Goal: Information Seeking & Learning: Check status

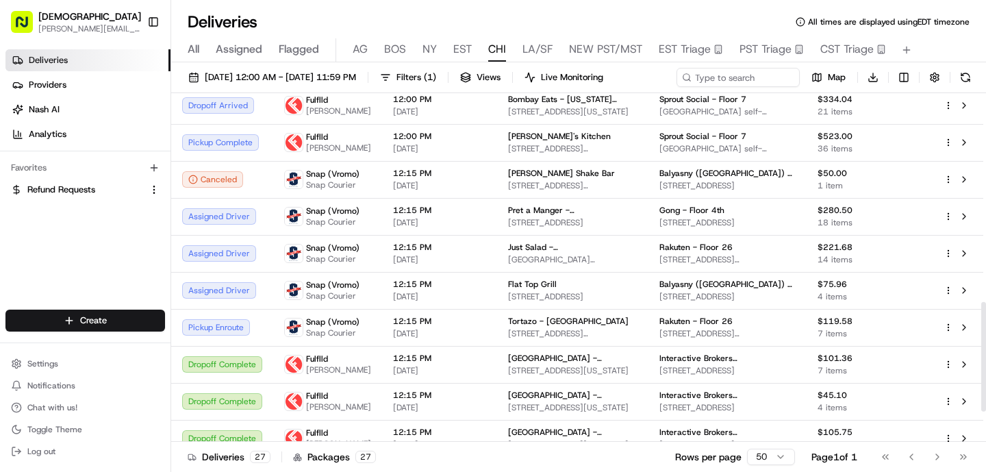
scroll to position [659, 0]
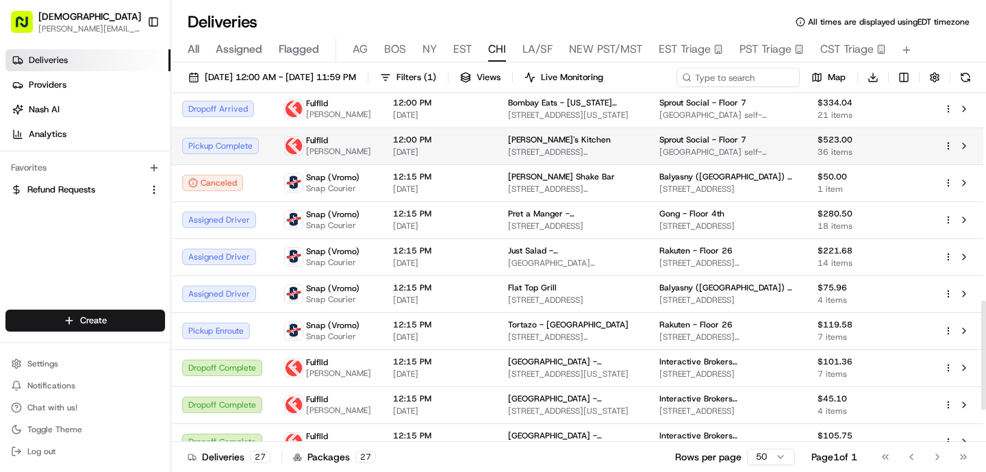
click at [393, 157] on span "[DATE]" at bounding box center [439, 152] width 93 height 11
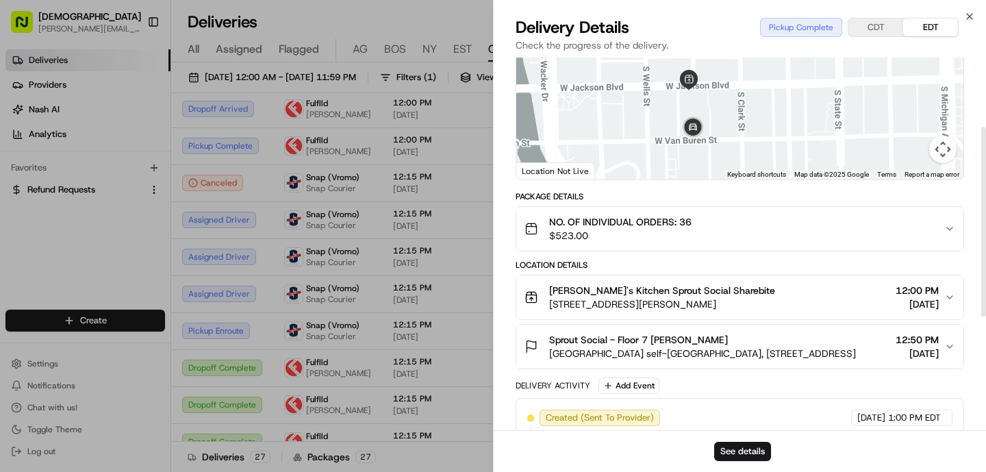
scroll to position [360, 0]
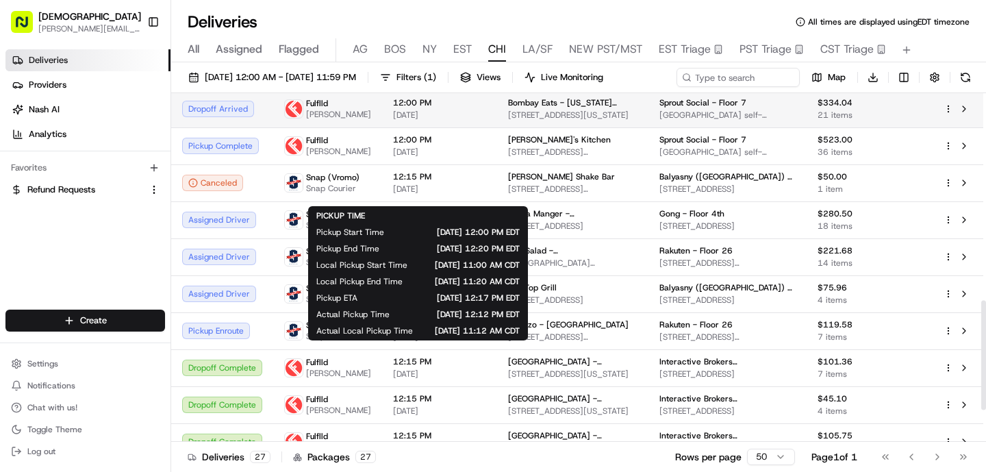
click at [399, 121] on span "[DATE]" at bounding box center [439, 115] width 93 height 11
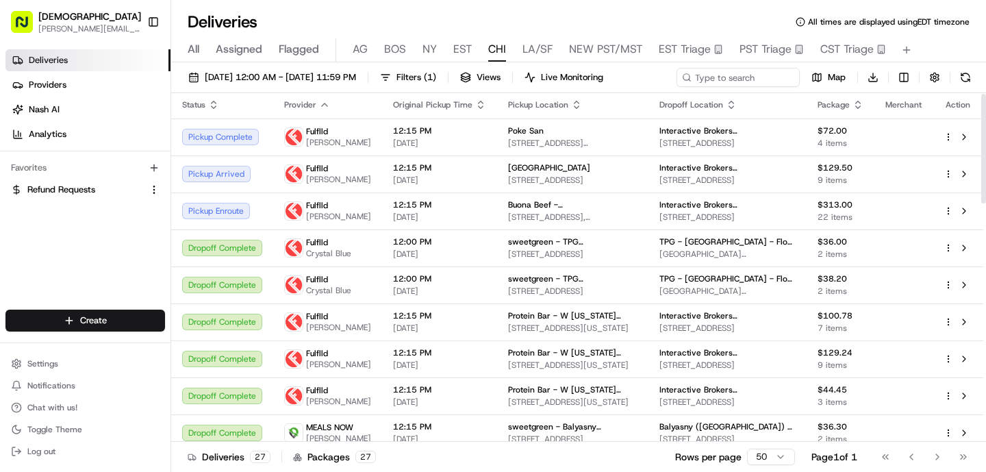
scroll to position [0, 0]
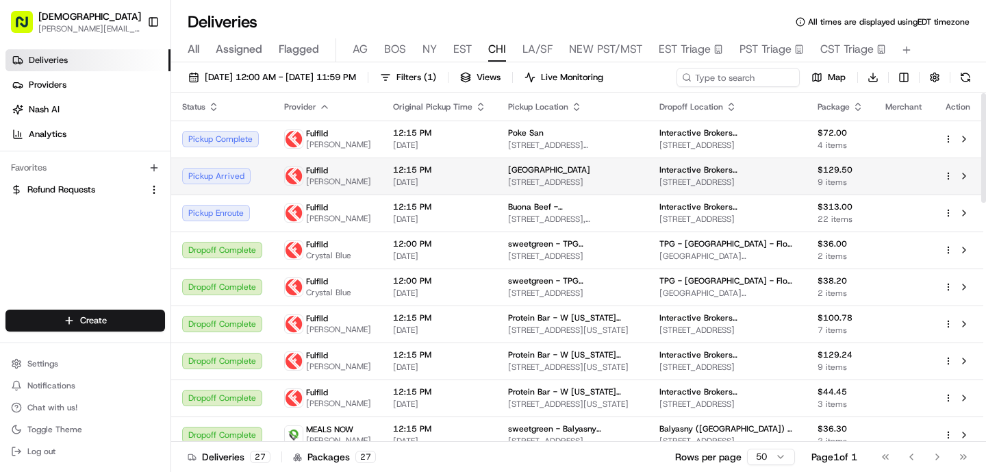
click at [399, 188] on span "[DATE]" at bounding box center [439, 182] width 93 height 11
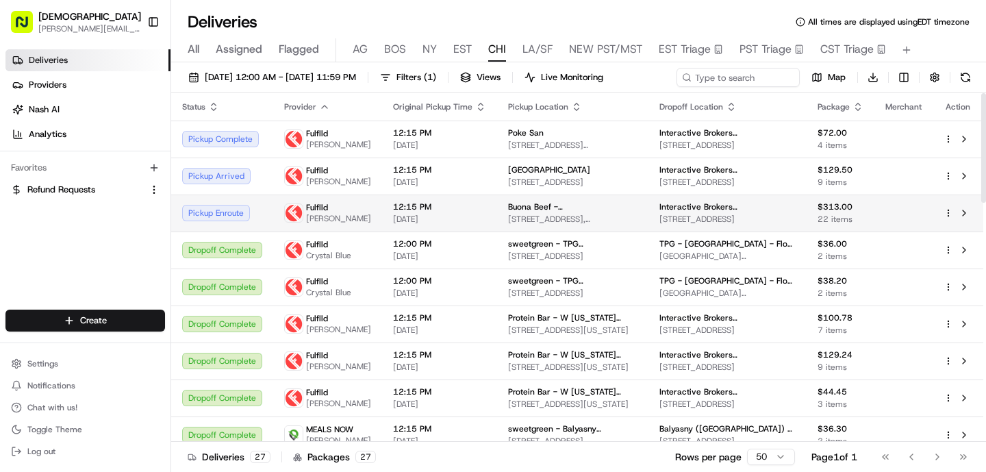
click at [462, 225] on span "[DATE]" at bounding box center [439, 219] width 93 height 11
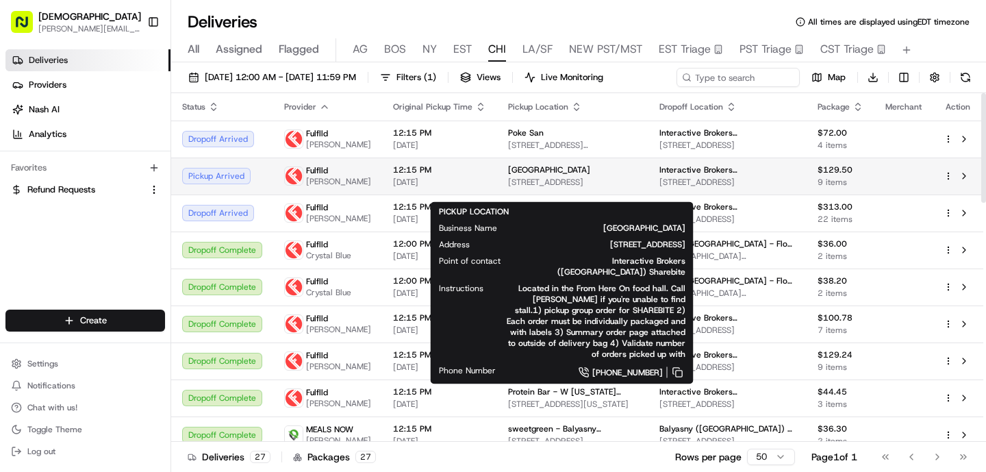
click at [550, 188] on span "[STREET_ADDRESS]" at bounding box center [572, 182] width 129 height 11
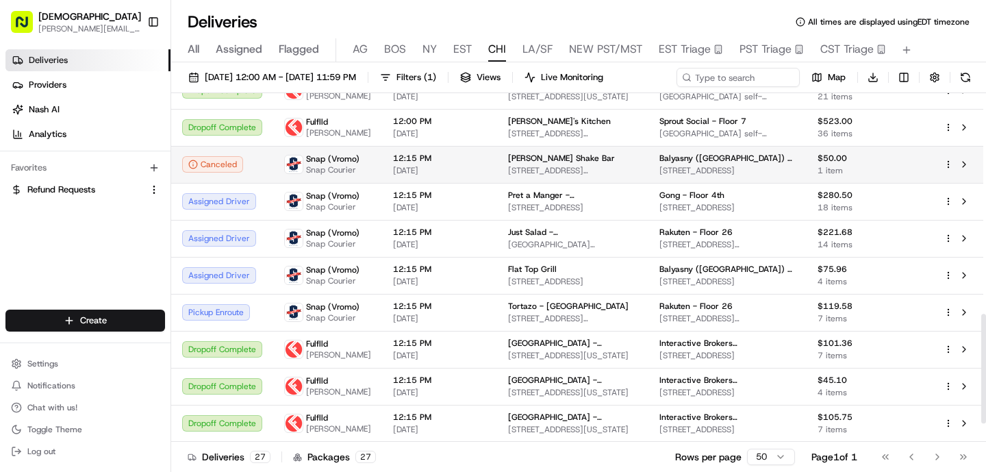
scroll to position [640, 0]
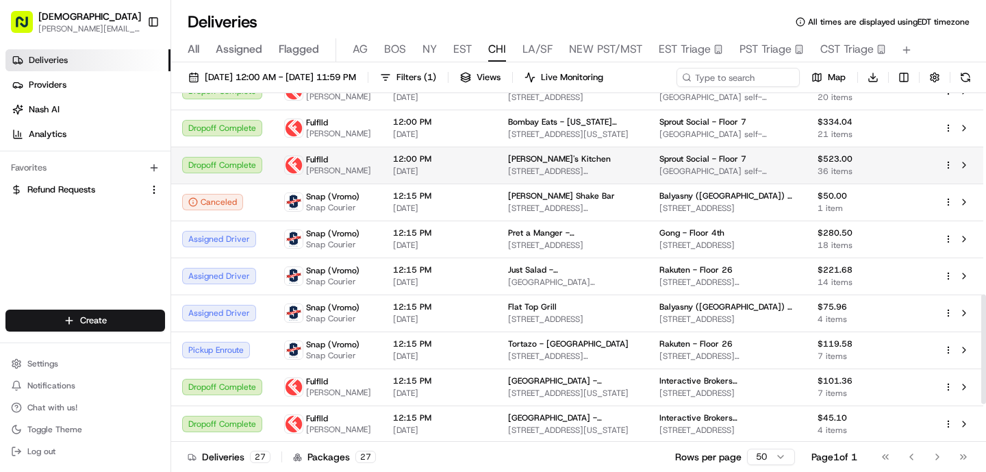
click at [576, 164] on div "[PERSON_NAME]'s Kitchen" at bounding box center [572, 158] width 129 height 11
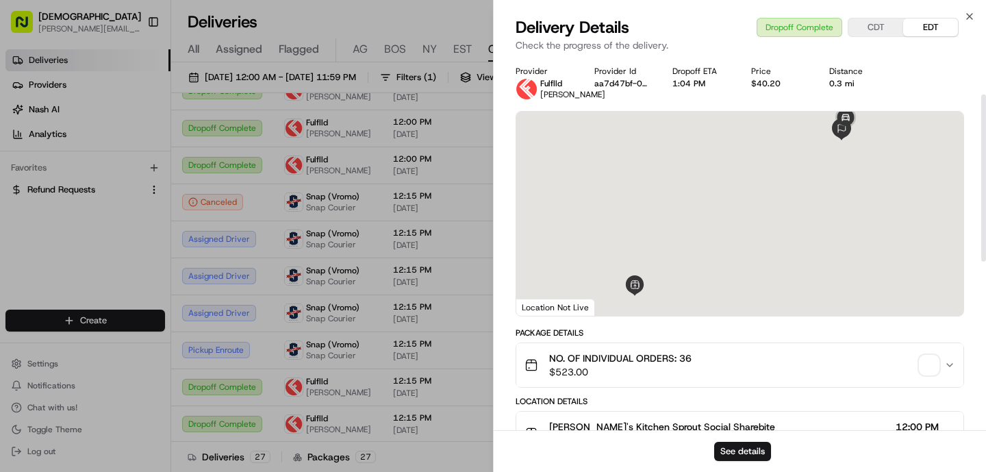
scroll to position [459, 0]
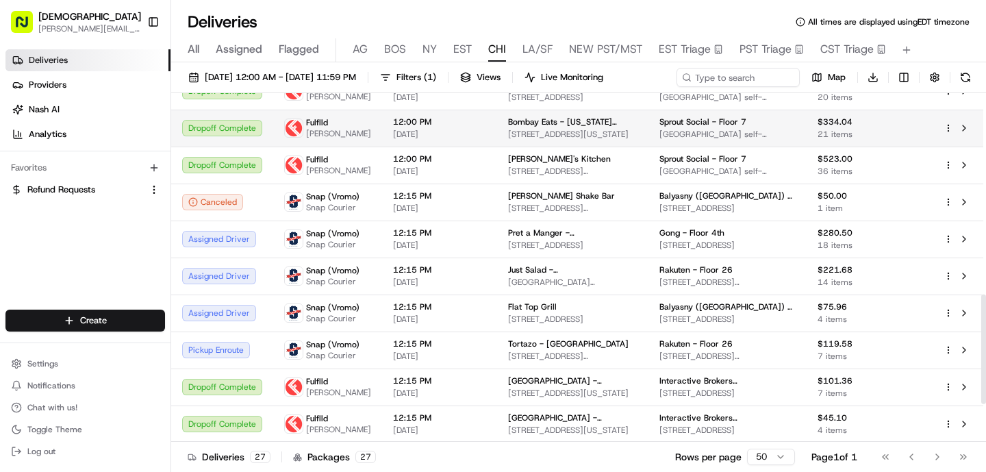
click at [413, 127] on span "12:00 PM" at bounding box center [439, 121] width 93 height 11
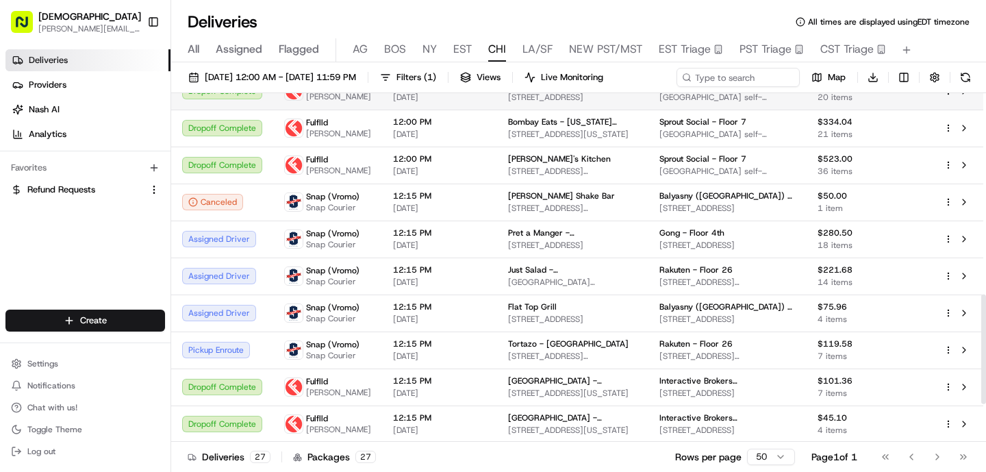
click at [497, 110] on td "Lucky Cat Poke - [GEOGRAPHIC_DATA] [STREET_ADDRESS]" at bounding box center [572, 91] width 151 height 37
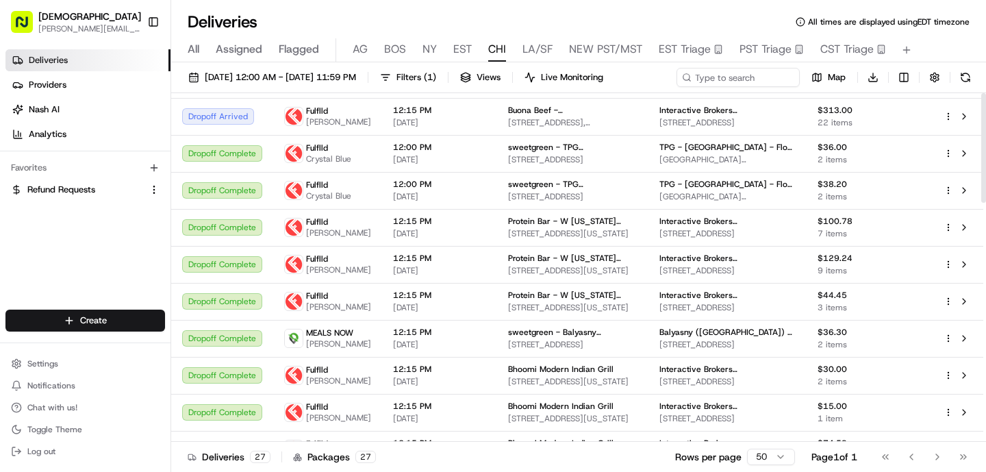
scroll to position [0, 0]
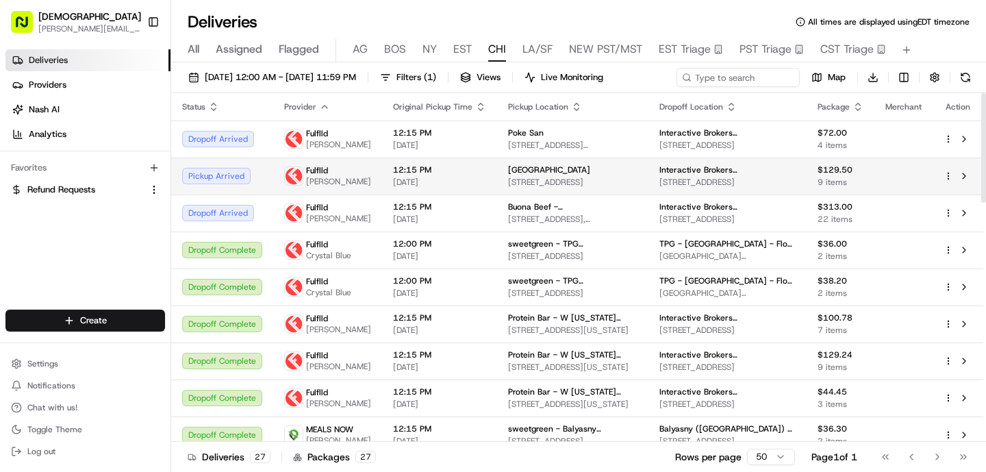
click at [458, 175] on td "12:15 PM [DATE]" at bounding box center [439, 175] width 115 height 37
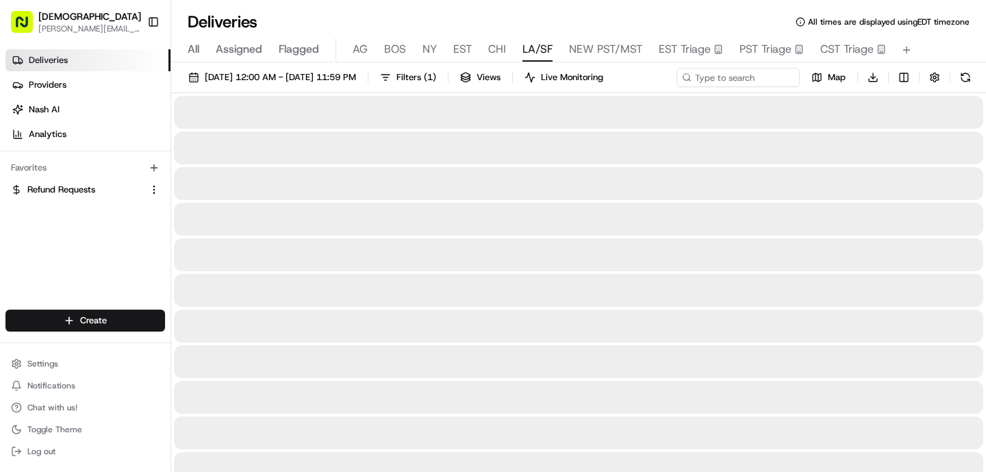
click at [542, 53] on span "LA/SF" at bounding box center [537, 49] width 30 height 16
click at [492, 58] on button "CHI" at bounding box center [497, 49] width 18 height 23
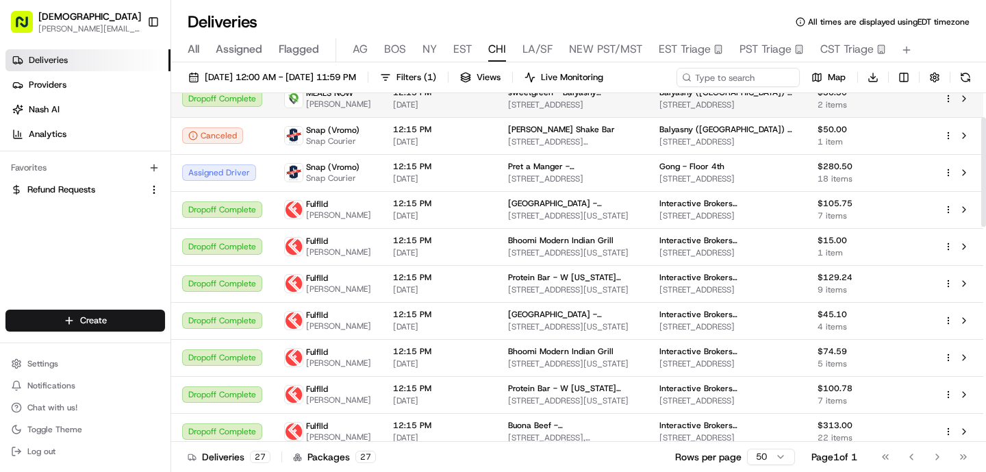
scroll to position [81, 0]
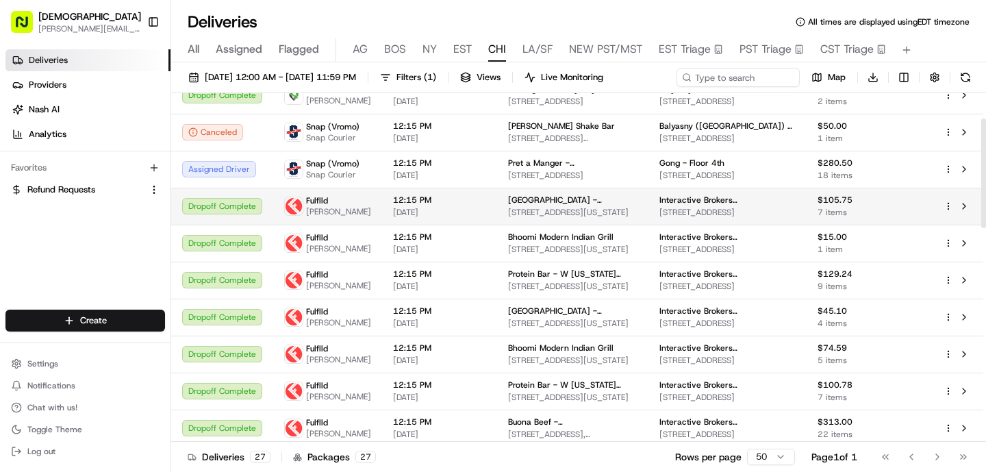
click at [466, 218] on span "[DATE]" at bounding box center [439, 212] width 93 height 11
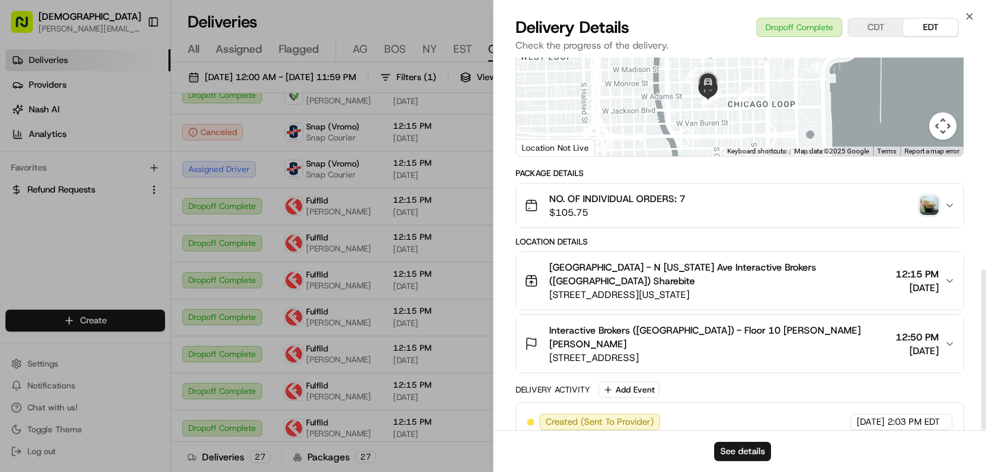
scroll to position [492, 0]
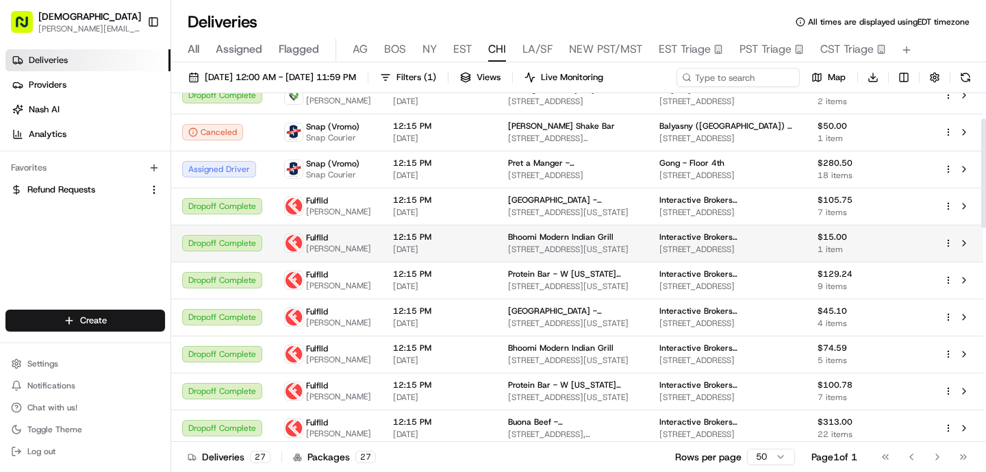
click at [482, 262] on td "12:15 PM [DATE]" at bounding box center [439, 243] width 115 height 37
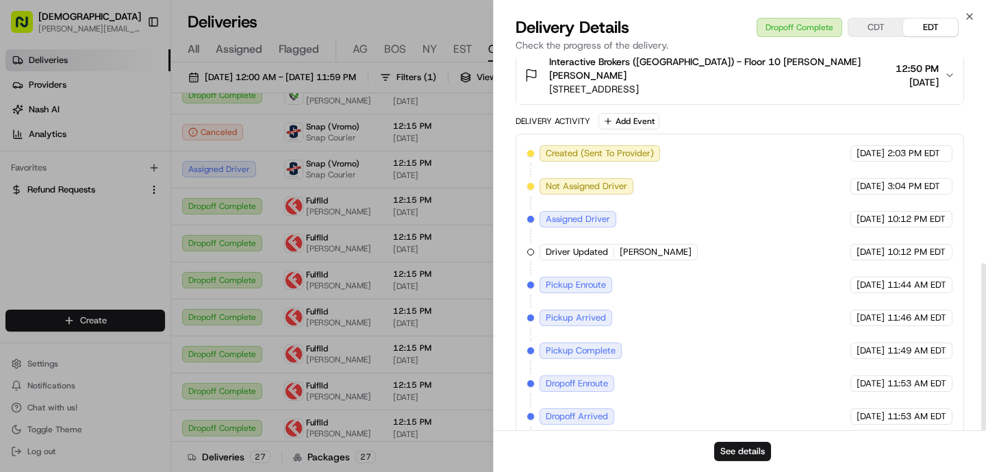
scroll to position [459, 0]
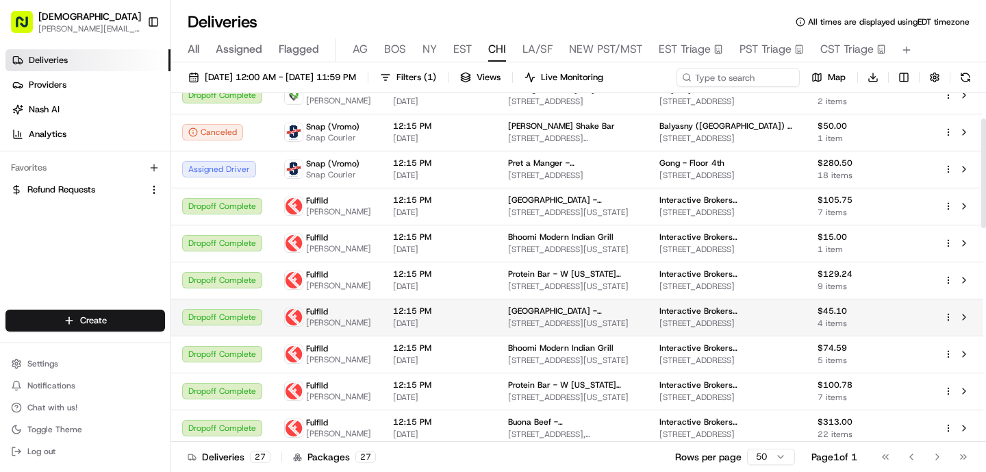
click at [497, 336] on td "[GEOGRAPHIC_DATA] - [GEOGRAPHIC_DATA][US_STATE][STREET_ADDRESS][US_STATE]" at bounding box center [572, 317] width 151 height 37
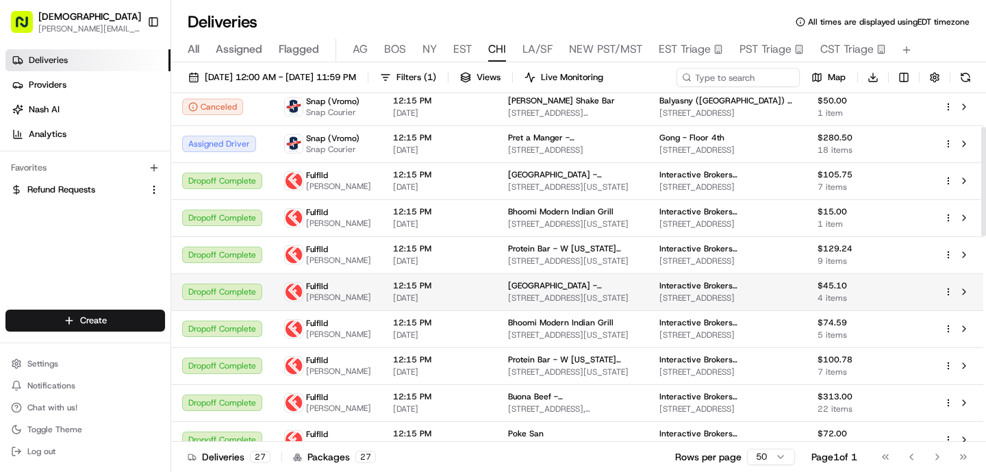
scroll to position [107, 0]
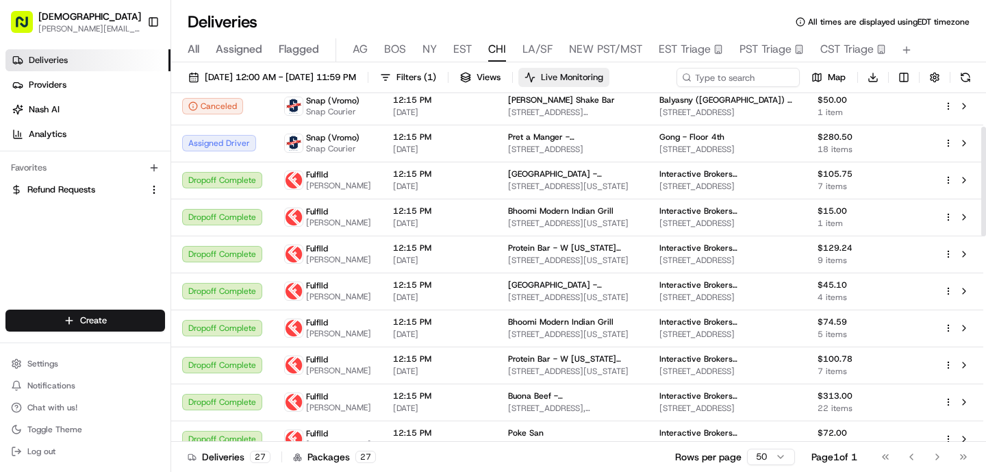
click at [603, 73] on span "Live Monitoring" at bounding box center [572, 77] width 62 height 12
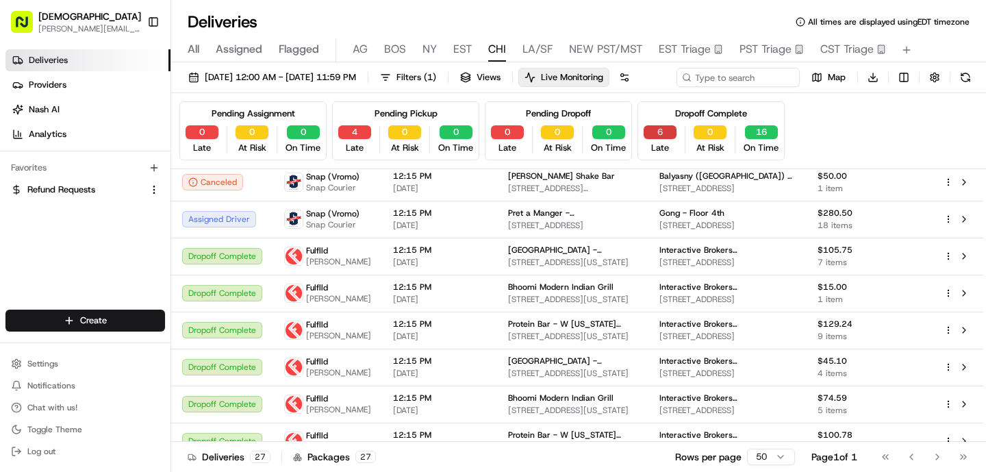
click at [667, 139] on button "6" at bounding box center [660, 132] width 33 height 14
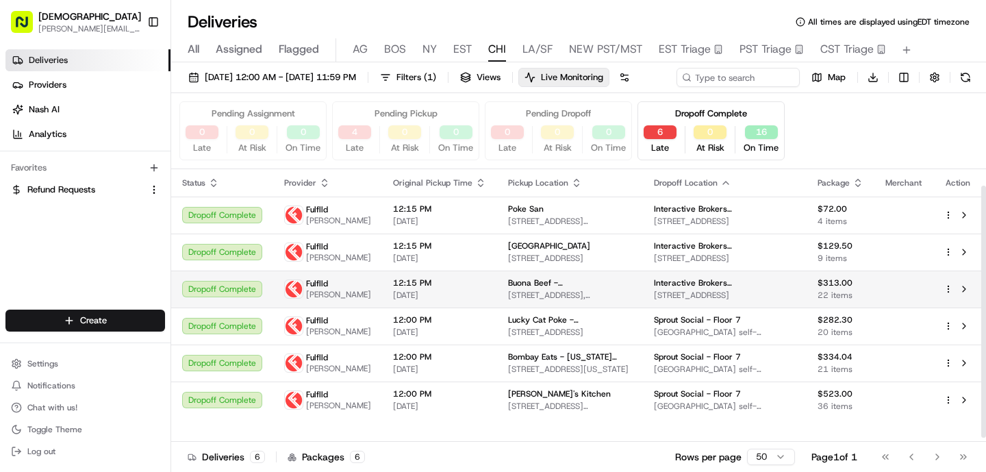
scroll to position [21, 0]
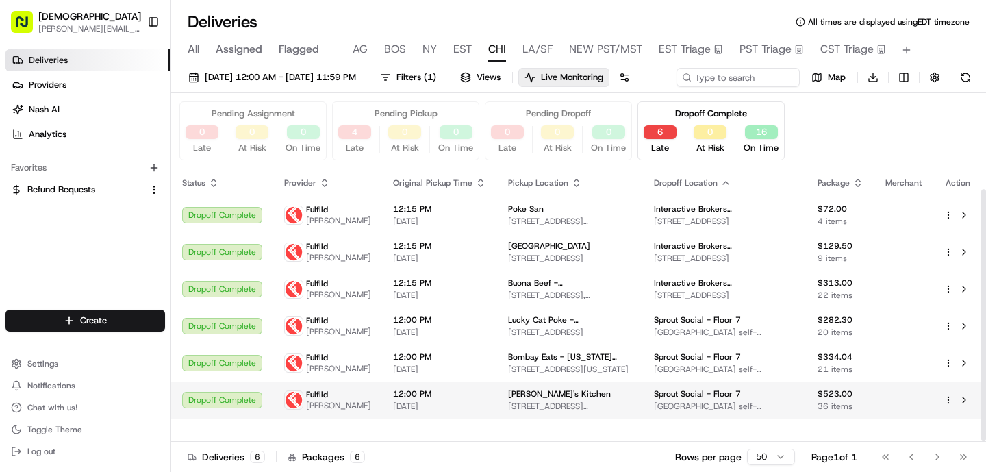
click at [529, 418] on td "[PERSON_NAME]'s Kitchen [STREET_ADDRESS][PERSON_NAME]" at bounding box center [570, 399] width 146 height 37
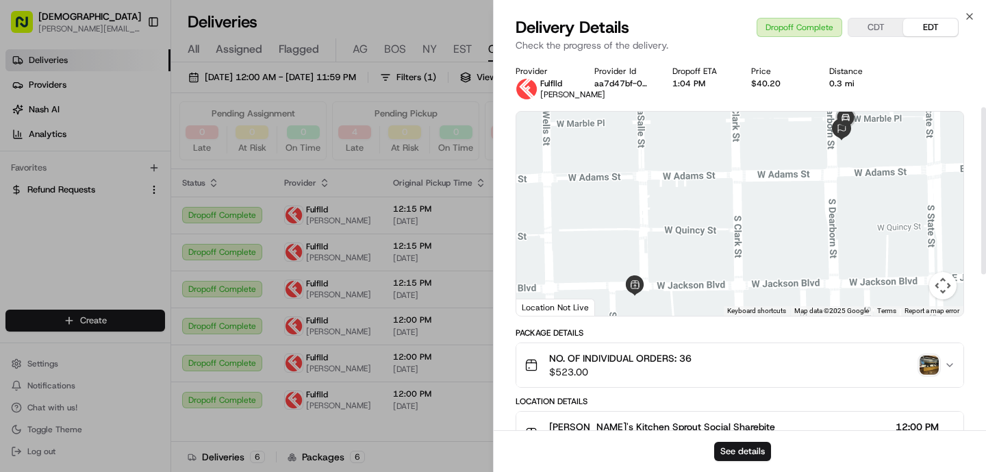
scroll to position [459, 0]
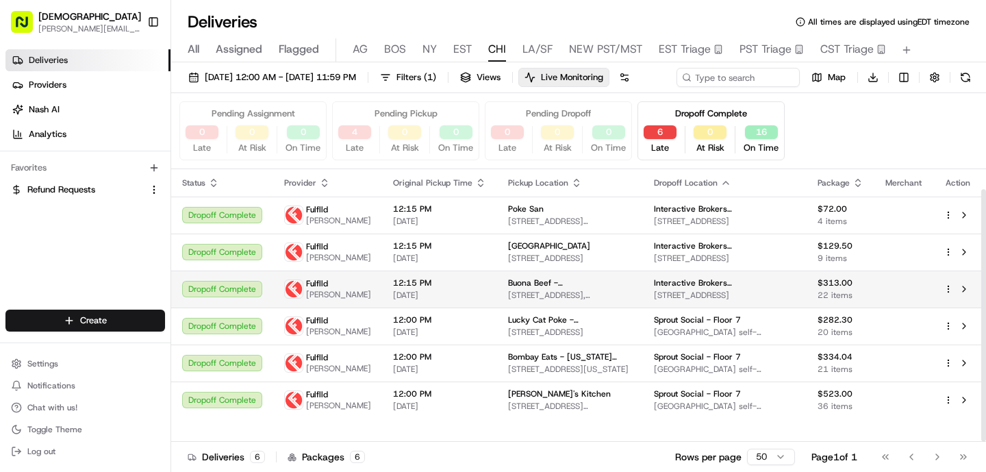
click at [497, 298] on td "[GEOGRAPHIC_DATA] [STREET_ADDRESS], [STREET_ADDRESS][PERSON_NAME]" at bounding box center [570, 288] width 146 height 37
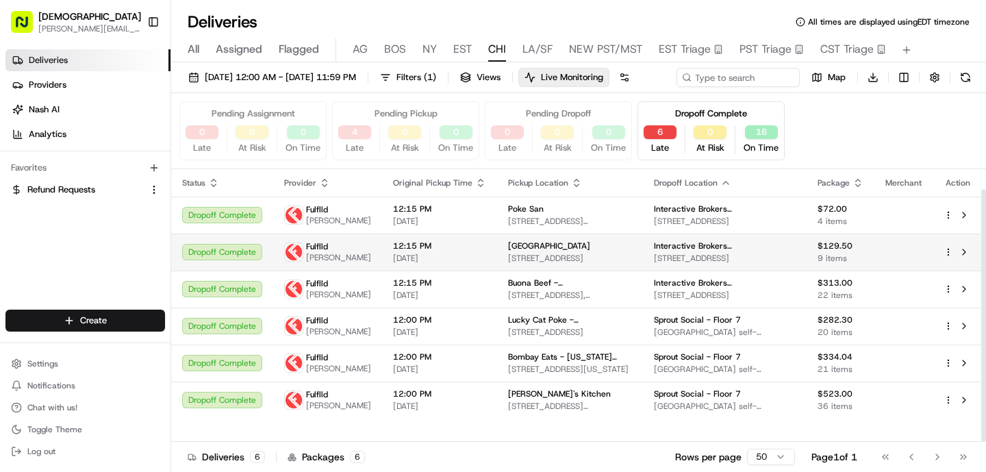
click at [497, 270] on td "[GEOGRAPHIC_DATA] [STREET_ADDRESS]" at bounding box center [570, 252] width 146 height 37
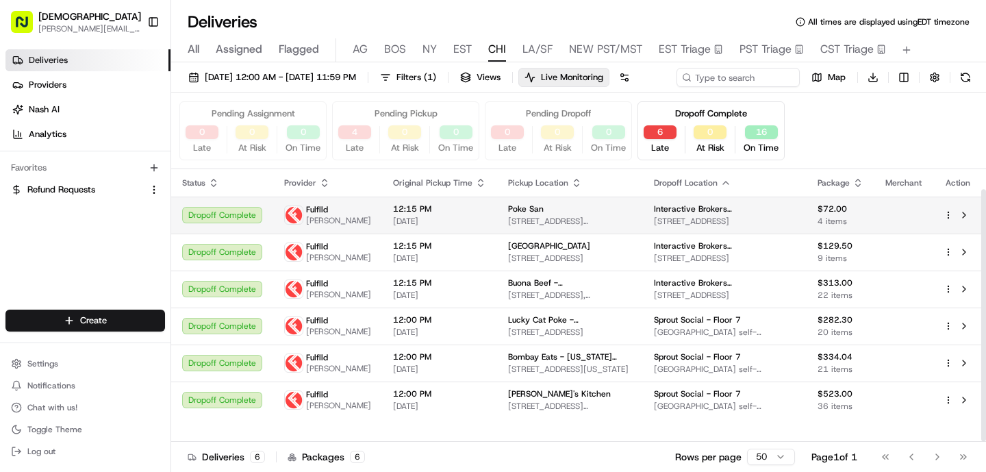
click at [497, 222] on td "Poke San [STREET_ADDRESS][PERSON_NAME]" at bounding box center [570, 215] width 146 height 37
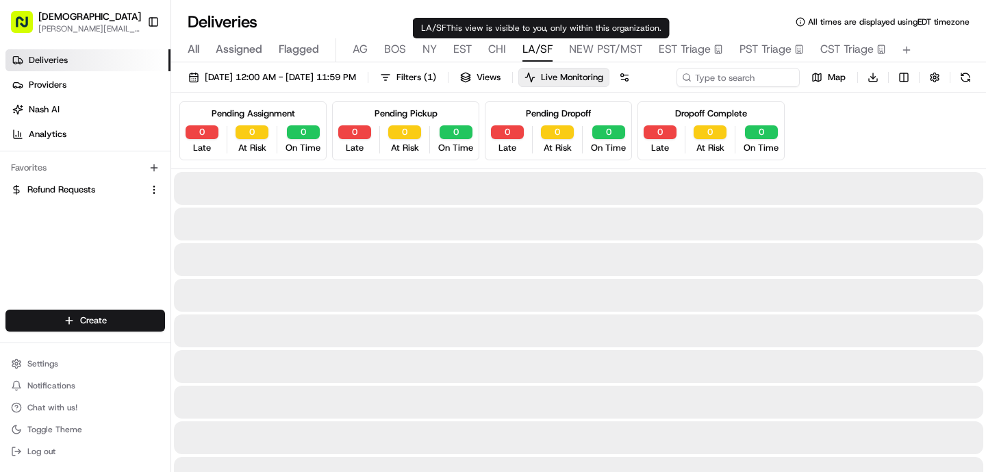
click at [543, 47] on span "LA/SF" at bounding box center [537, 49] width 30 height 16
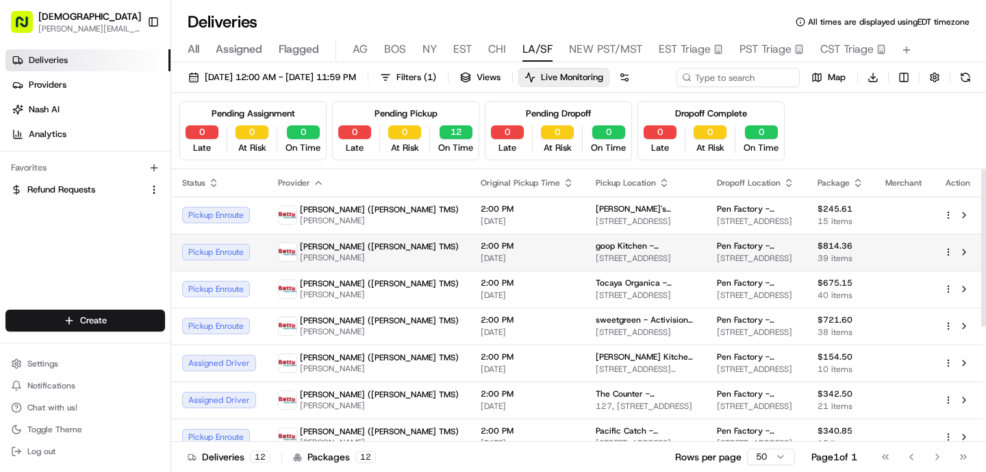
click at [485, 270] on td "2:00 PM [DATE]" at bounding box center [527, 252] width 115 height 37
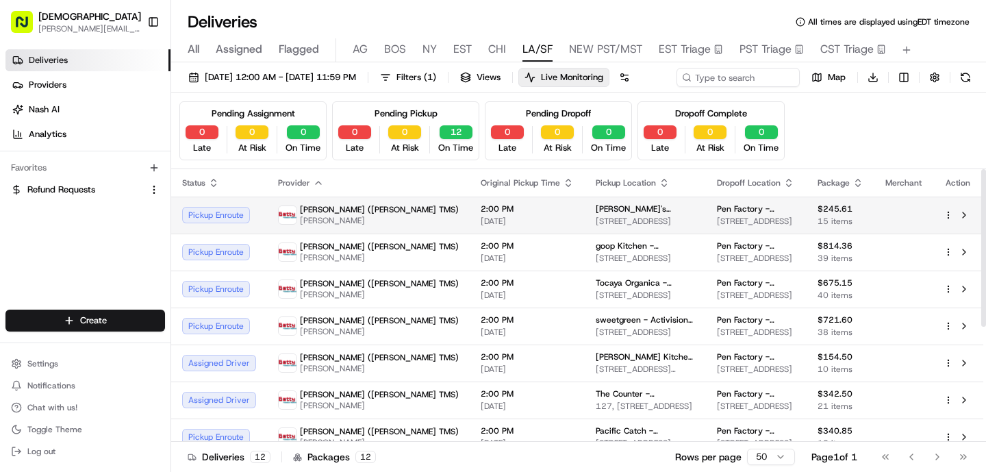
click at [481, 214] on span "2:00 PM" at bounding box center [527, 208] width 93 height 11
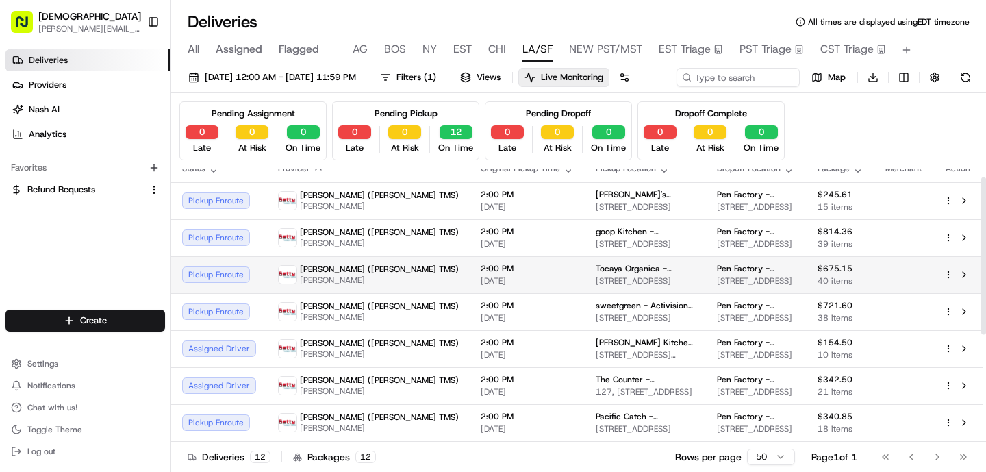
scroll to position [15, 0]
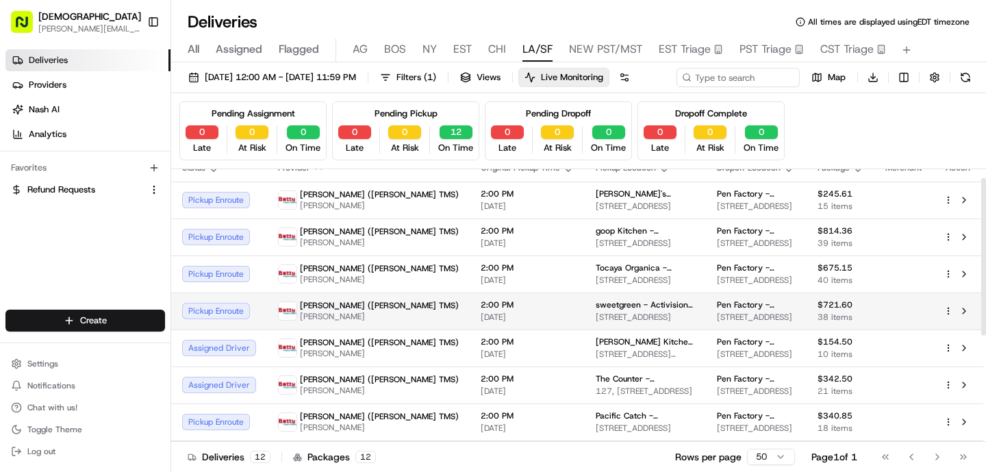
click at [596, 310] on span "sweetgreen - Activision - Pen Factory" at bounding box center [645, 304] width 99 height 11
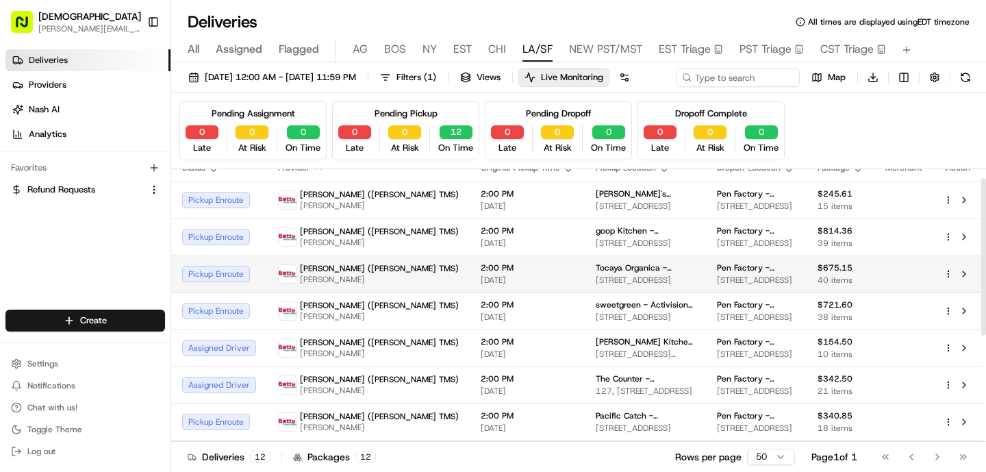
click at [481, 273] on span "2:00 PM" at bounding box center [527, 267] width 93 height 11
drag, startPoint x: 563, startPoint y: 294, endPoint x: 501, endPoint y: 295, distance: 62.3
click at [596, 273] on span "Tocaya Organica - [GEOGRAPHIC_DATA][PERSON_NAME]" at bounding box center [645, 267] width 99 height 11
copy span "Tocaya Organica"
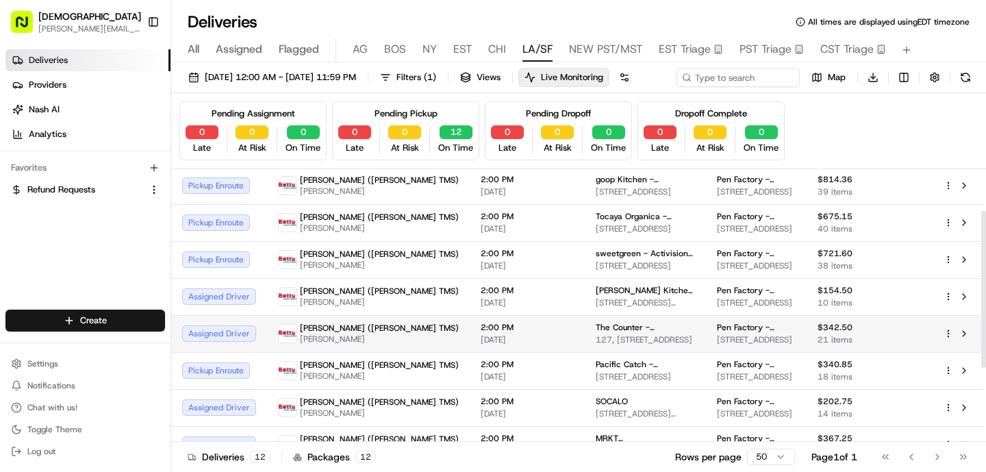
scroll to position [71, 0]
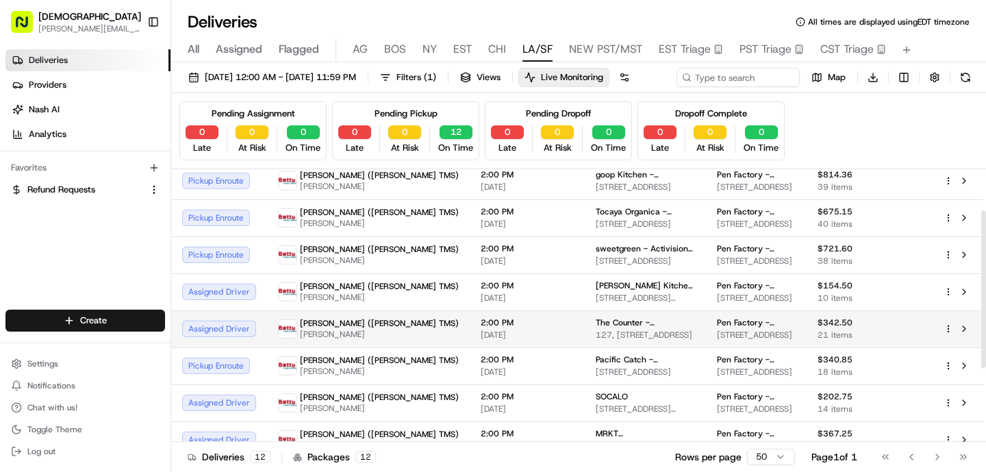
click at [481, 340] on span "[DATE]" at bounding box center [527, 334] width 93 height 11
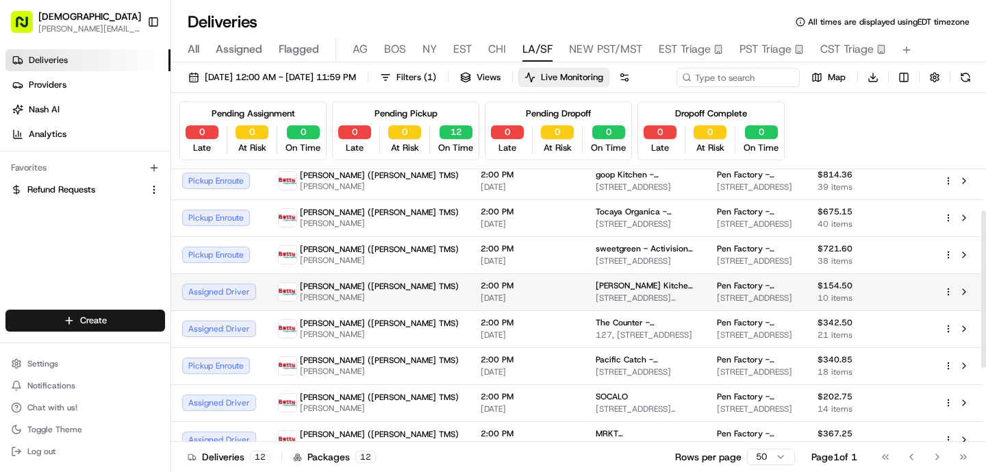
click at [481, 303] on div "2:00 PM [DATE]" at bounding box center [527, 291] width 93 height 23
drag, startPoint x: 567, startPoint y: 310, endPoint x: 496, endPoint y: 310, distance: 71.2
click at [585, 310] on td "[PERSON_NAME] Kitchen & Cocktails - [GEOGRAPHIC_DATA] [STREET_ADDRESS][PERSON_N…" at bounding box center [645, 291] width 121 height 37
copy span "[PERSON_NAME] Kitchen"
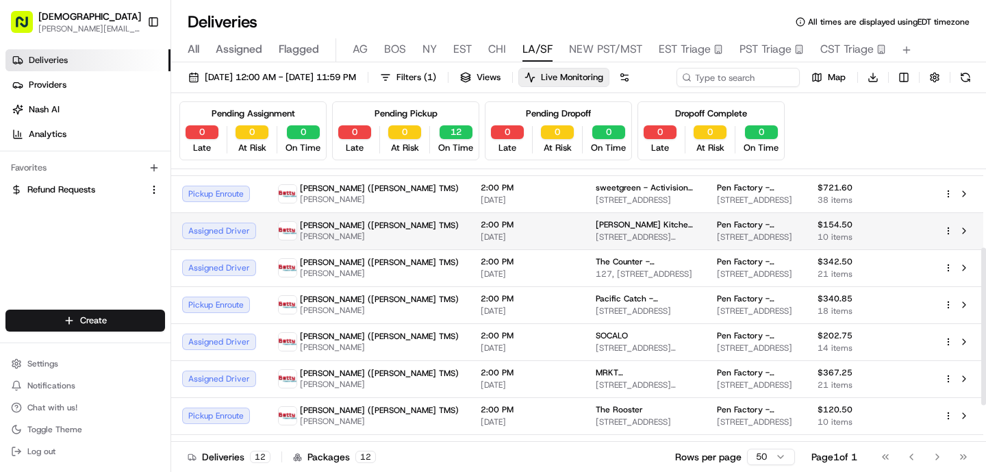
scroll to position [136, 0]
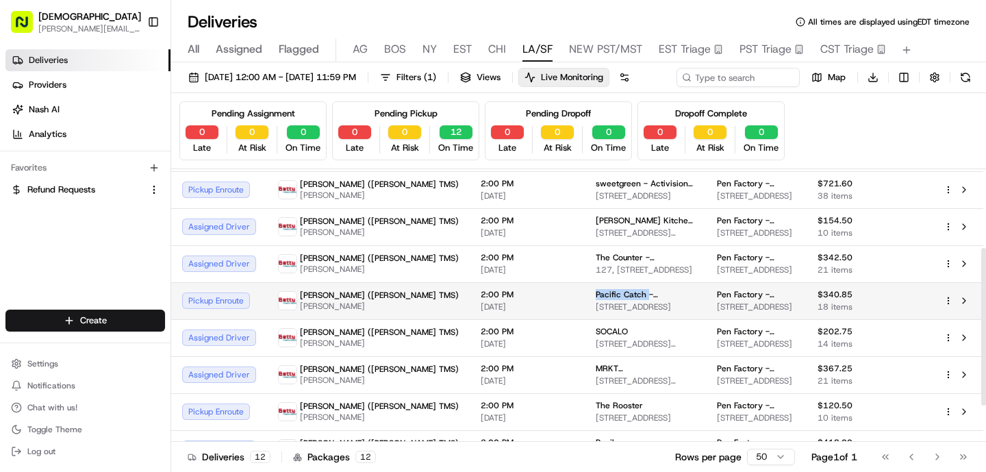
drag, startPoint x: 549, startPoint y: 318, endPoint x: 498, endPoint y: 320, distance: 51.4
click at [585, 319] on td "Pacific Catch - [GEOGRAPHIC_DATA][PERSON_NAME] [STREET_ADDRESS]" at bounding box center [645, 300] width 121 height 37
copy span "Pacific Catch"
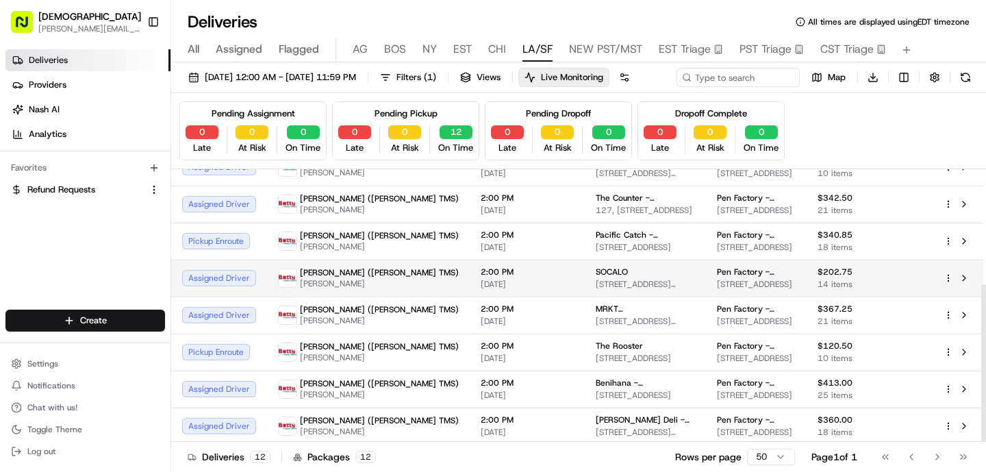
scroll to position [199, 0]
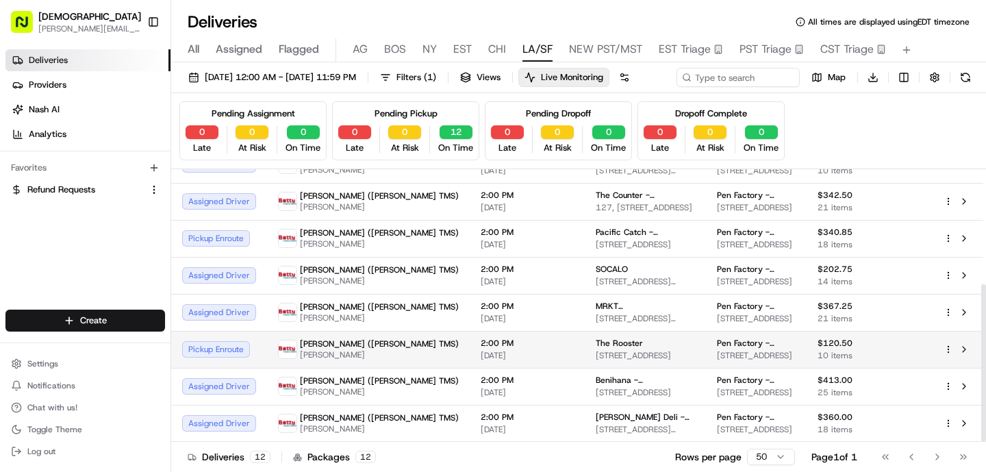
click at [596, 361] on span "[STREET_ADDRESS]" at bounding box center [645, 355] width 99 height 11
drag, startPoint x: 562, startPoint y: 370, endPoint x: 497, endPoint y: 371, distance: 65.1
click at [585, 368] on td "The Rooster [STREET_ADDRESS]" at bounding box center [645, 349] width 121 height 37
copy span "The Rooster"
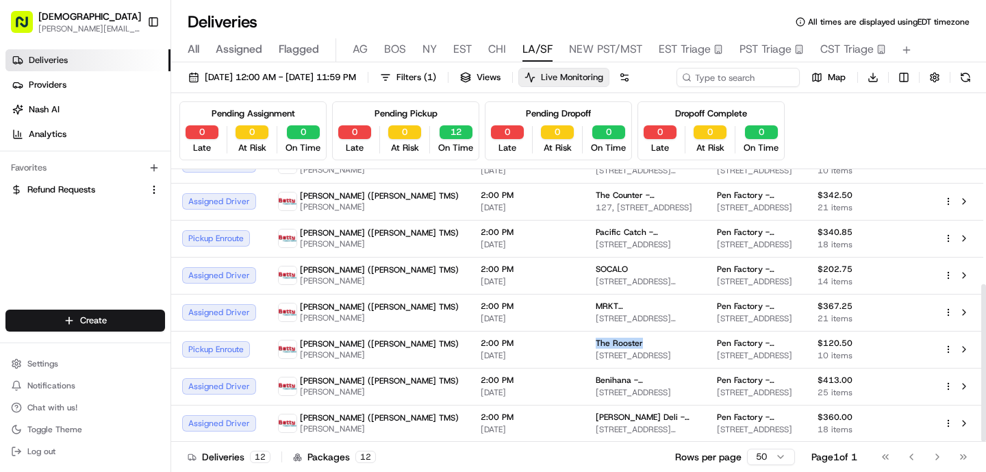
click at [603, 81] on span "Live Monitoring" at bounding box center [572, 77] width 62 height 12
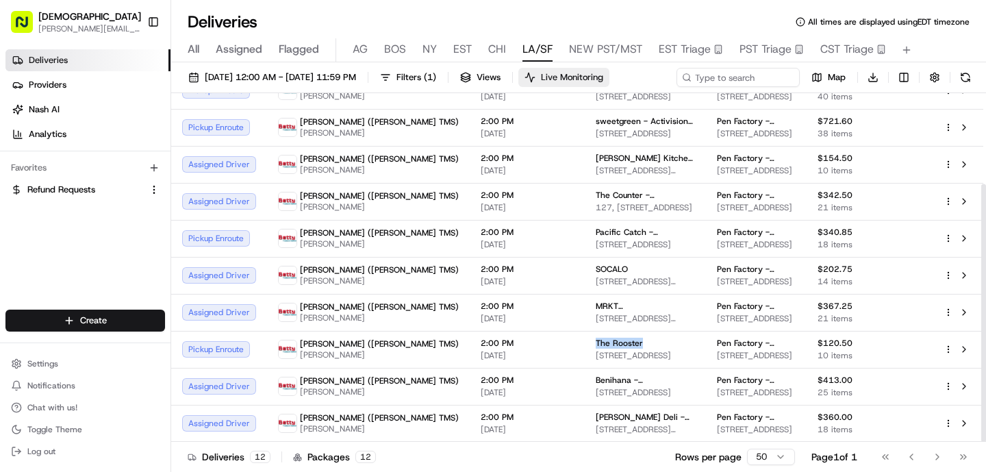
scroll to position [123, 0]
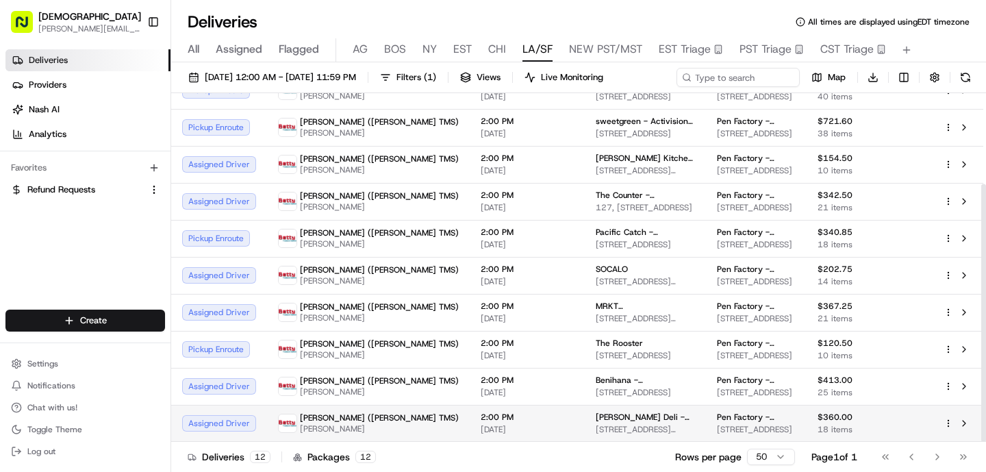
click at [596, 432] on span "[STREET_ADDRESS][PERSON_NAME]" at bounding box center [645, 429] width 99 height 11
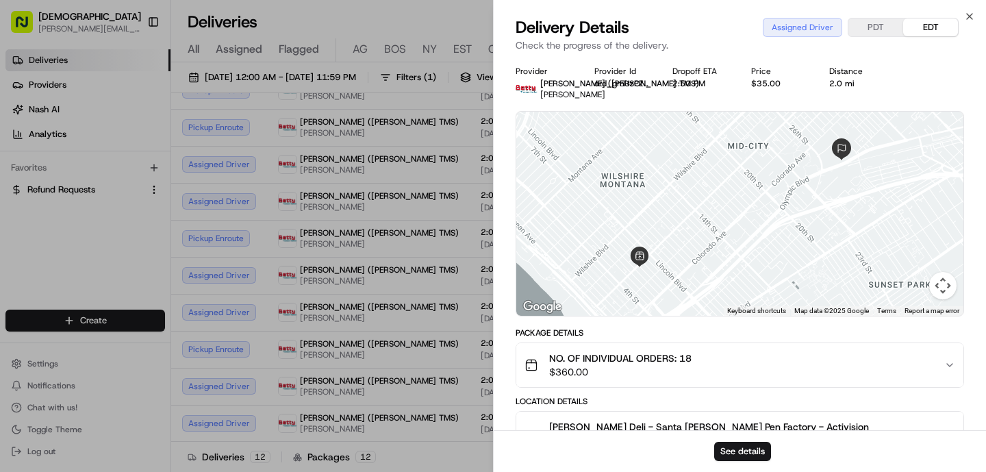
click at [513, 427] on div "Provider [PERSON_NAME] ([PERSON_NAME] TMS) ZHAOJIE LI Provider Id ord_gmUzPZQrj…" at bounding box center [740, 409] width 492 height 703
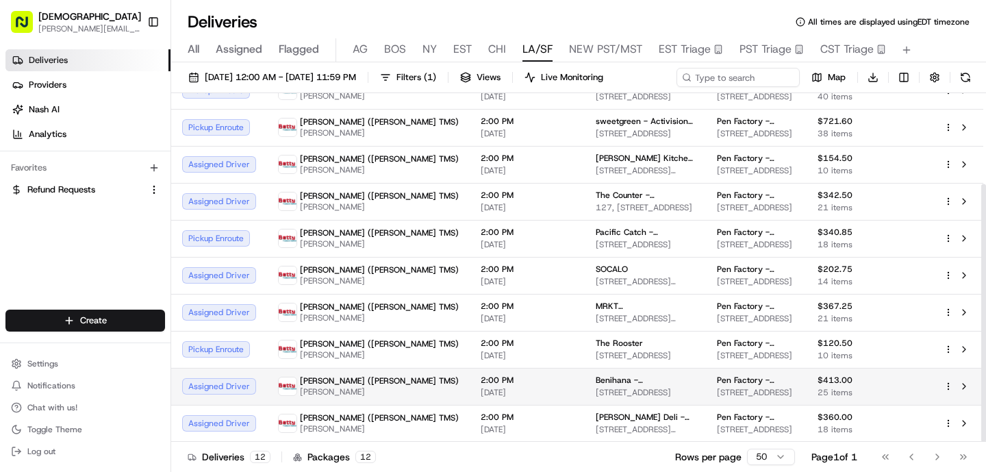
click at [481, 390] on span "[DATE]" at bounding box center [527, 392] width 93 height 11
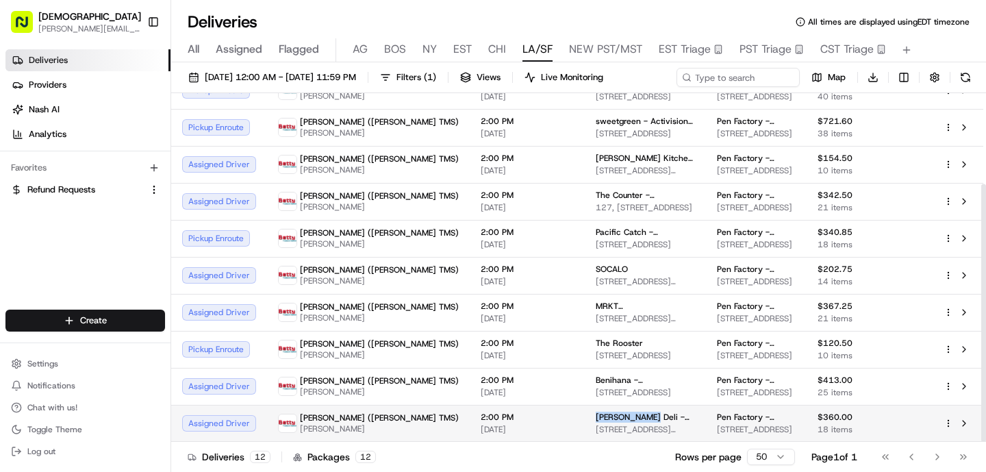
drag, startPoint x: 547, startPoint y: 418, endPoint x: 496, endPoint y: 419, distance: 51.4
click at [585, 420] on td "[PERSON_NAME] Deli - [GEOGRAPHIC_DATA][PERSON_NAME] [STREET_ADDRESS][PERSON_NAM…" at bounding box center [645, 423] width 121 height 37
copy span "[PERSON_NAME] Deli"
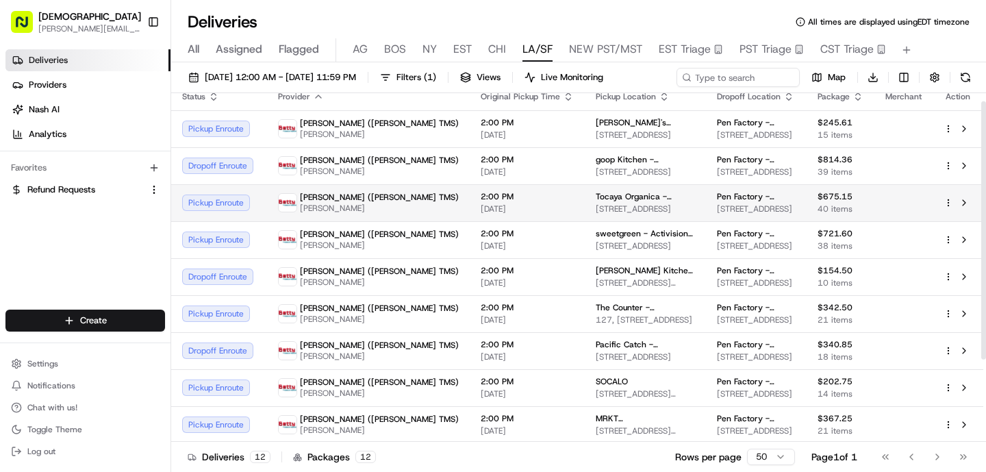
scroll to position [11, 0]
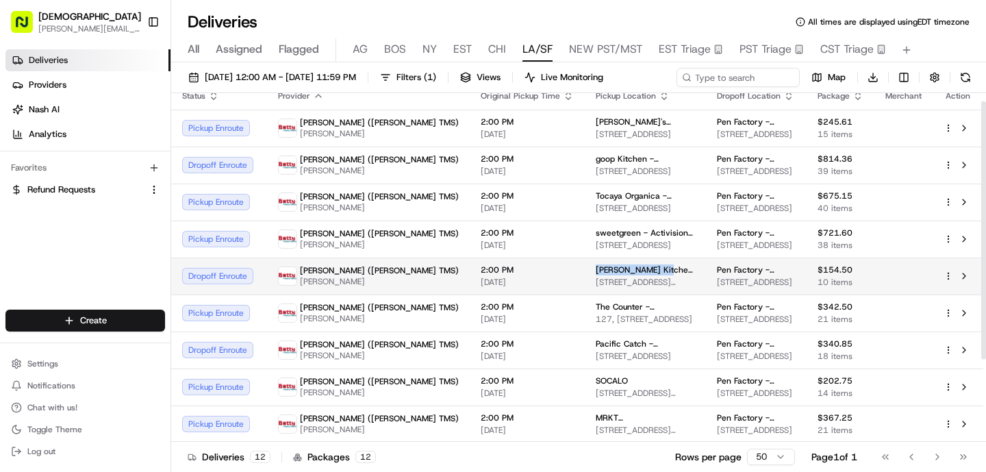
drag, startPoint x: 567, startPoint y: 270, endPoint x: 502, endPoint y: 265, distance: 65.2
click at [596, 264] on span "[PERSON_NAME] Kitchen & Cocktails - [GEOGRAPHIC_DATA]" at bounding box center [645, 269] width 99 height 11
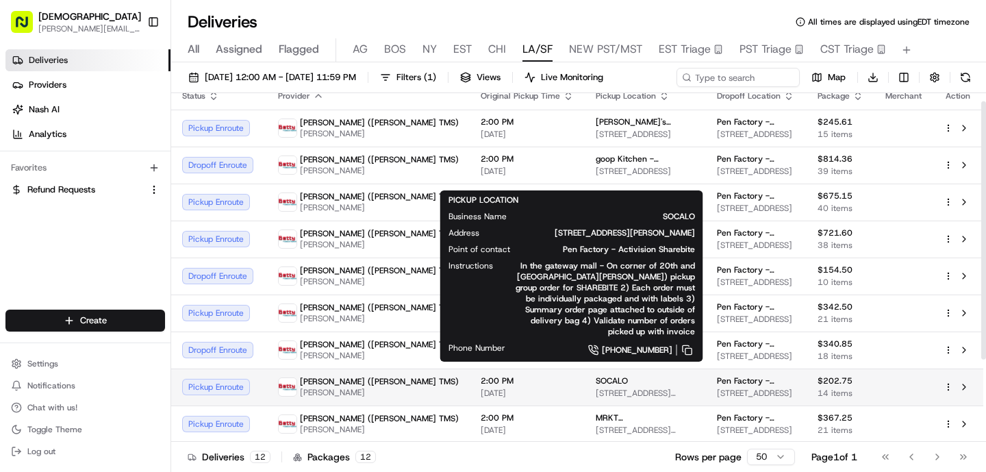
copy span "[PERSON_NAME] Kitchen"
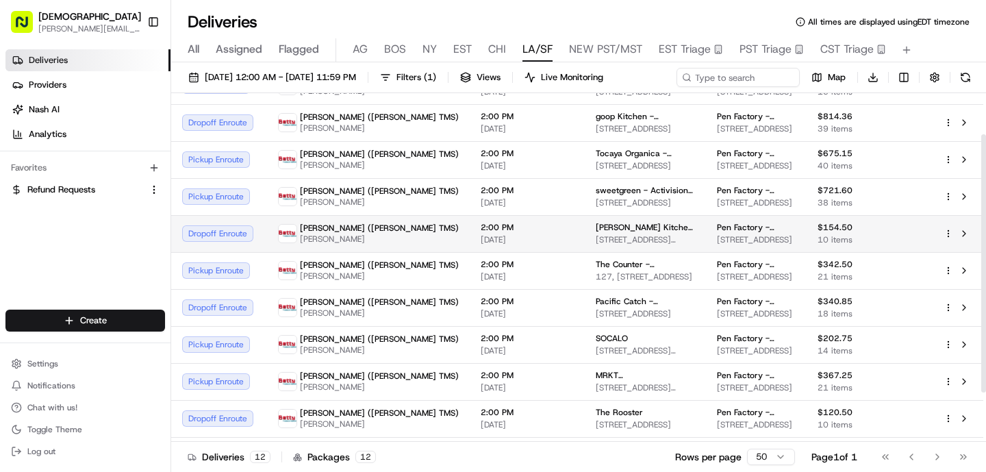
scroll to position [57, 0]
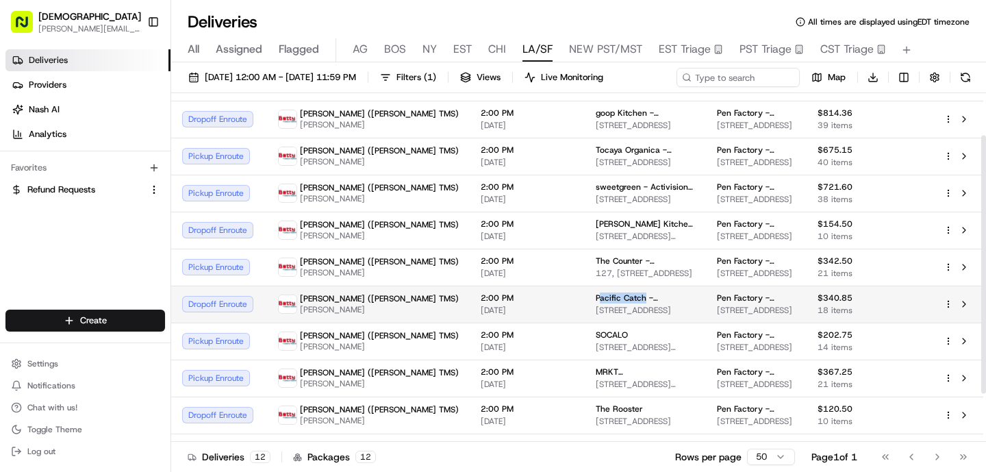
drag, startPoint x: 548, startPoint y: 297, endPoint x: 503, endPoint y: 296, distance: 45.2
click at [596, 296] on span "Pacific Catch - [GEOGRAPHIC_DATA][PERSON_NAME]" at bounding box center [645, 297] width 99 height 11
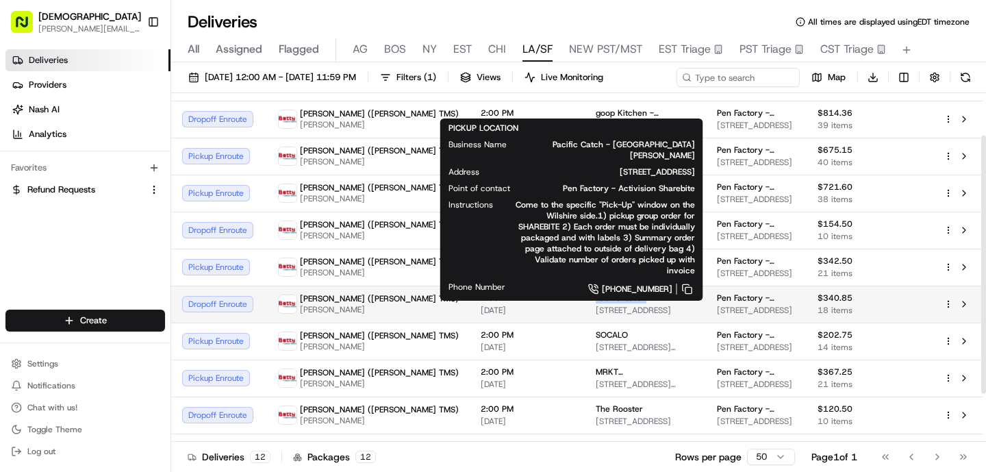
drag, startPoint x: 496, startPoint y: 297, endPoint x: 548, endPoint y: 297, distance: 52.7
click at [585, 297] on td "Pacific Catch - [GEOGRAPHIC_DATA][PERSON_NAME] [STREET_ADDRESS]" at bounding box center [645, 304] width 121 height 37
copy span "Pacific Catch"
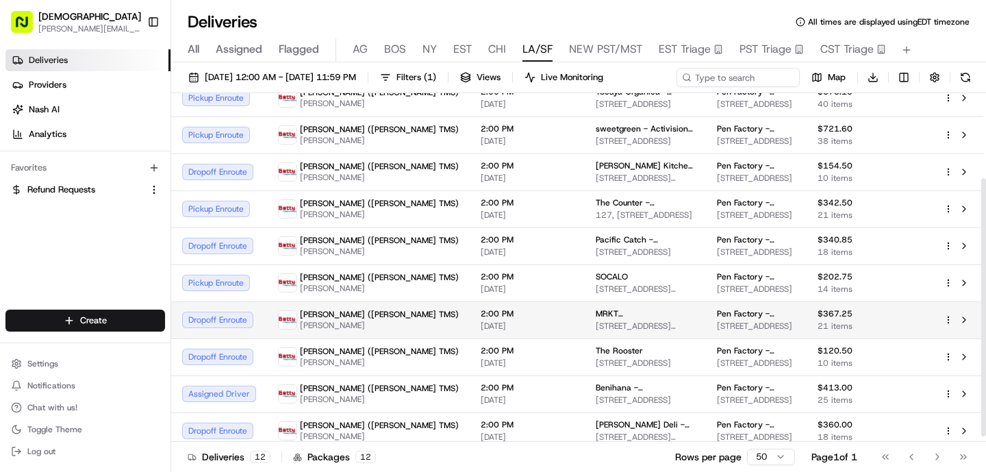
scroll to position [123, 0]
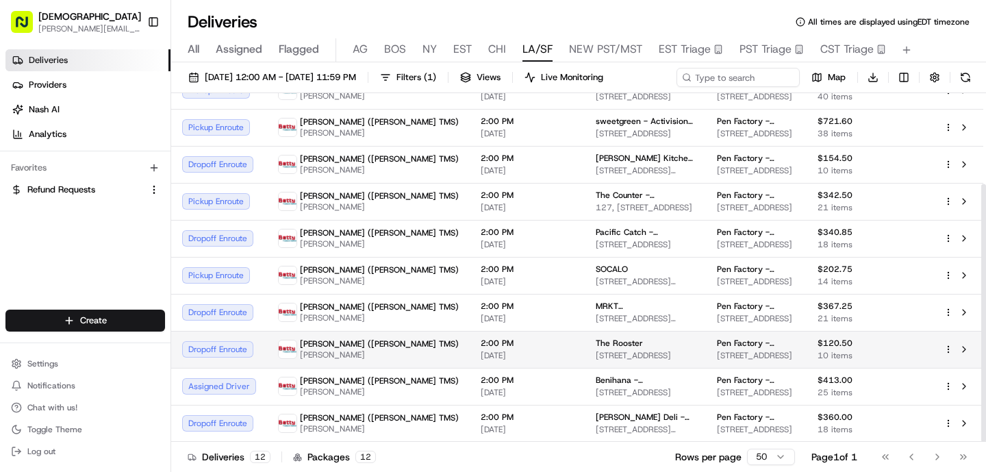
click at [596, 356] on span "[STREET_ADDRESS]" at bounding box center [645, 355] width 99 height 11
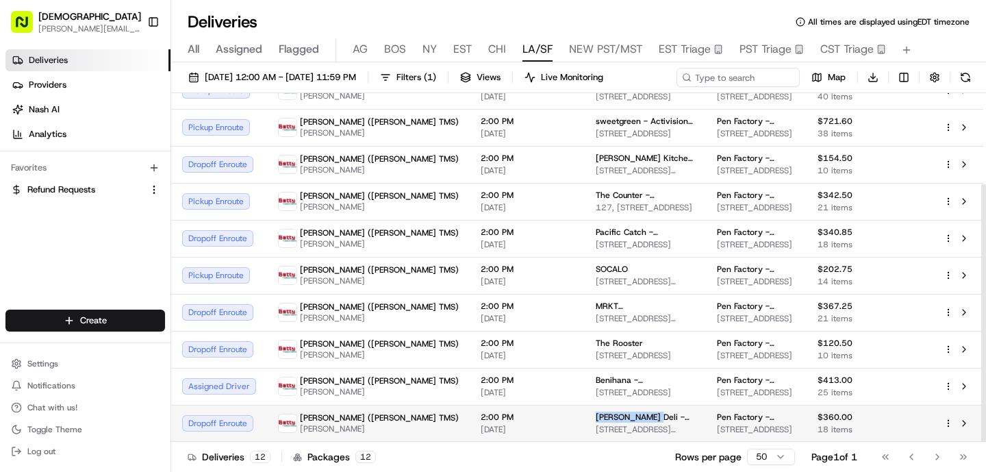
drag, startPoint x: 550, startPoint y: 418, endPoint x: 499, endPoint y: 418, distance: 51.4
click at [596, 418] on span "[PERSON_NAME] Deli - [GEOGRAPHIC_DATA][PERSON_NAME]" at bounding box center [645, 417] width 99 height 11
copy span "[PERSON_NAME] Deli"
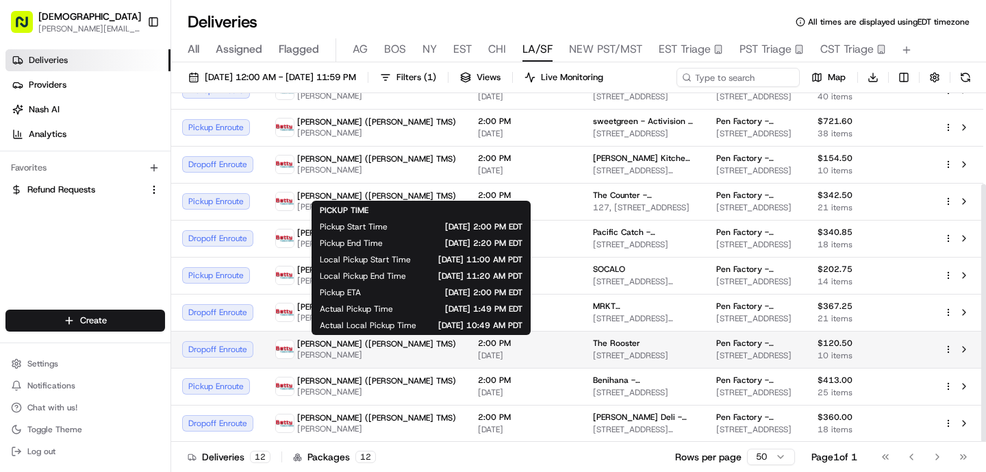
click at [478, 357] on span "[DATE]" at bounding box center [524, 355] width 93 height 11
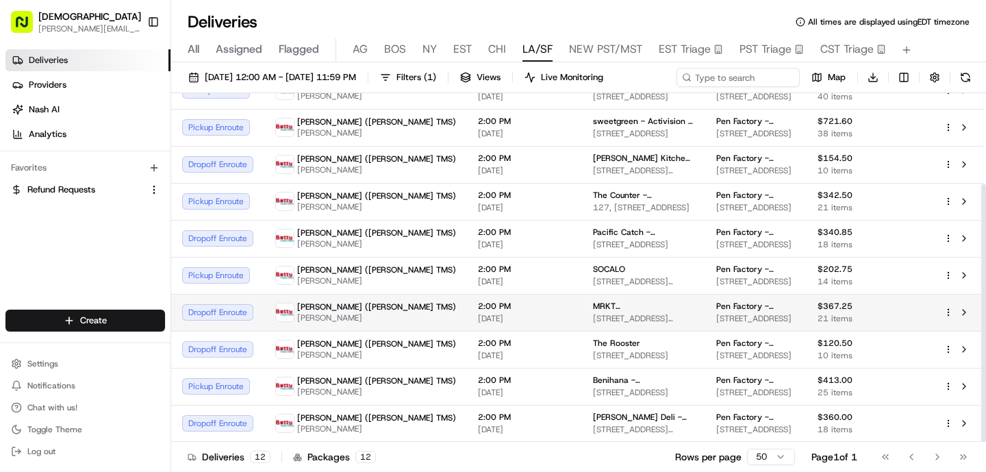
click at [467, 314] on td "2:00 PM [DATE]" at bounding box center [524, 312] width 115 height 37
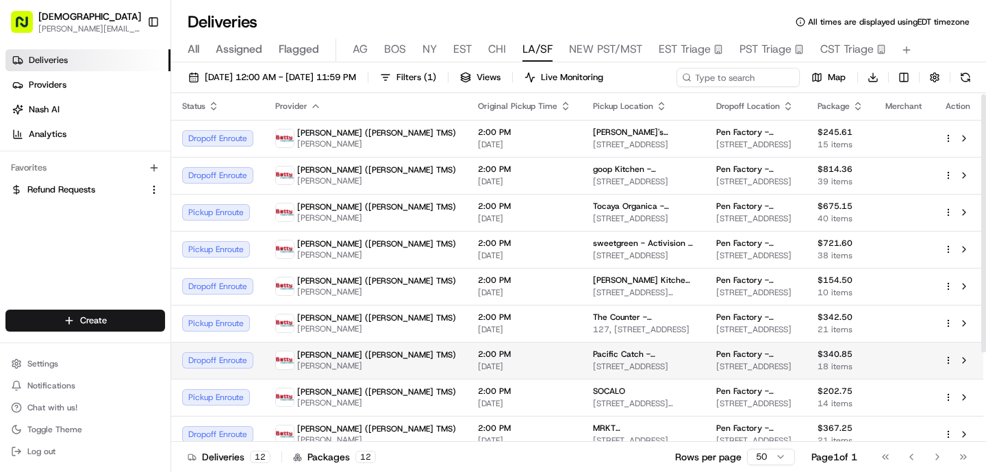
scroll to position [0, 0]
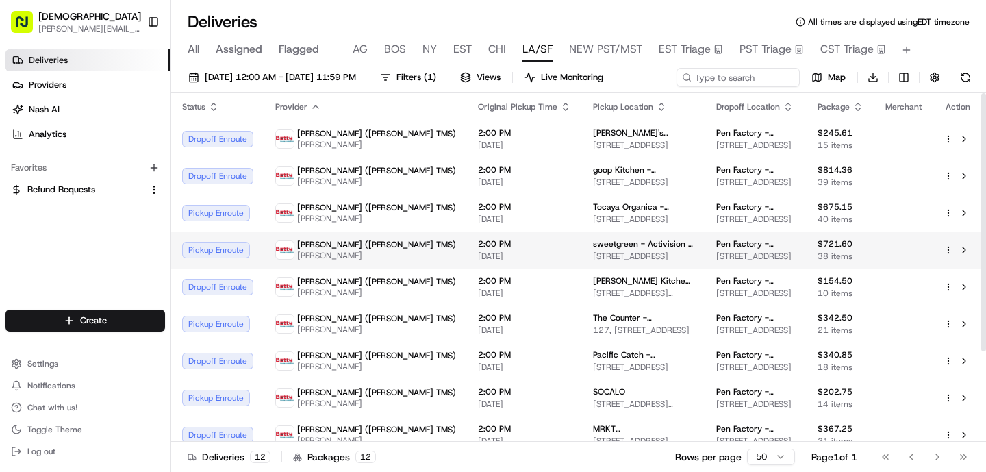
click at [478, 244] on span "2:00 PM" at bounding box center [524, 243] width 93 height 11
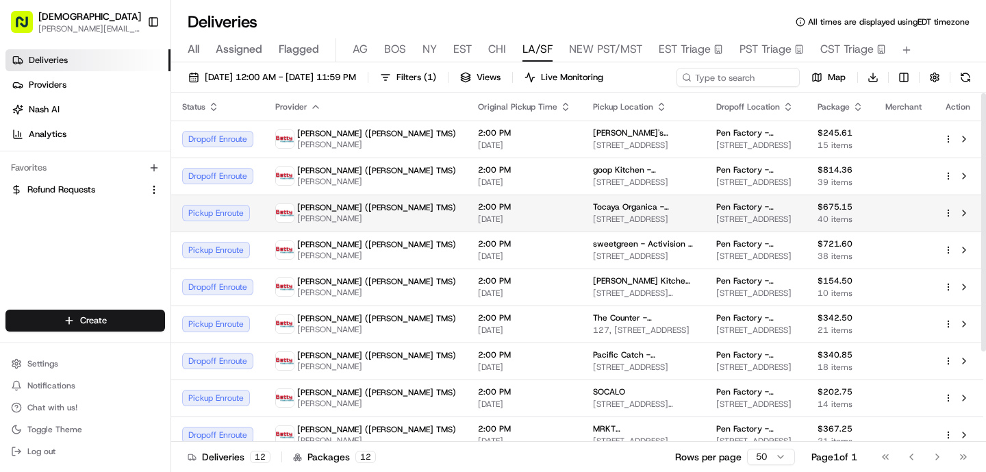
click at [467, 212] on td "2:00 PM [DATE]" at bounding box center [524, 212] width 115 height 37
drag, startPoint x: 561, startPoint y: 206, endPoint x: 497, endPoint y: 209, distance: 64.4
click at [582, 209] on td "Tocaya Organica - [GEOGRAPHIC_DATA][PERSON_NAME] [STREET_ADDRESS]" at bounding box center [643, 212] width 123 height 37
copy span "Tocaya Organica"
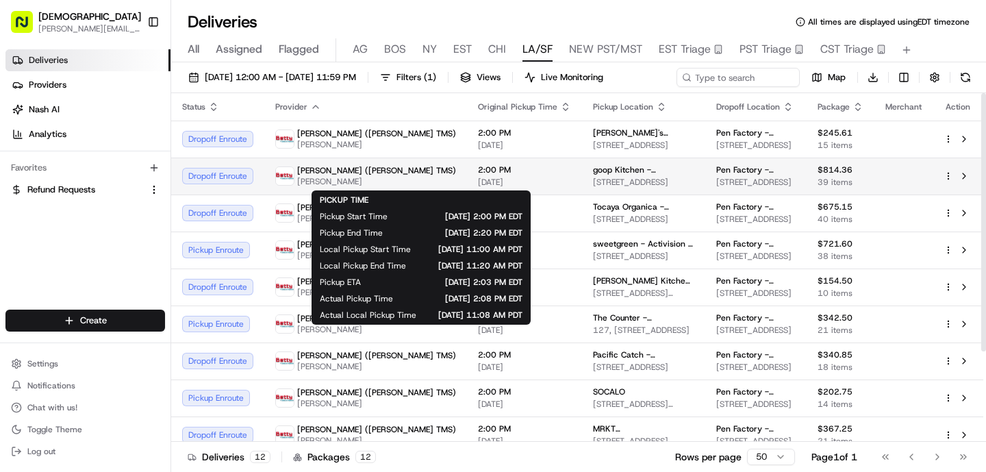
click at [478, 177] on span "[DATE]" at bounding box center [524, 182] width 93 height 11
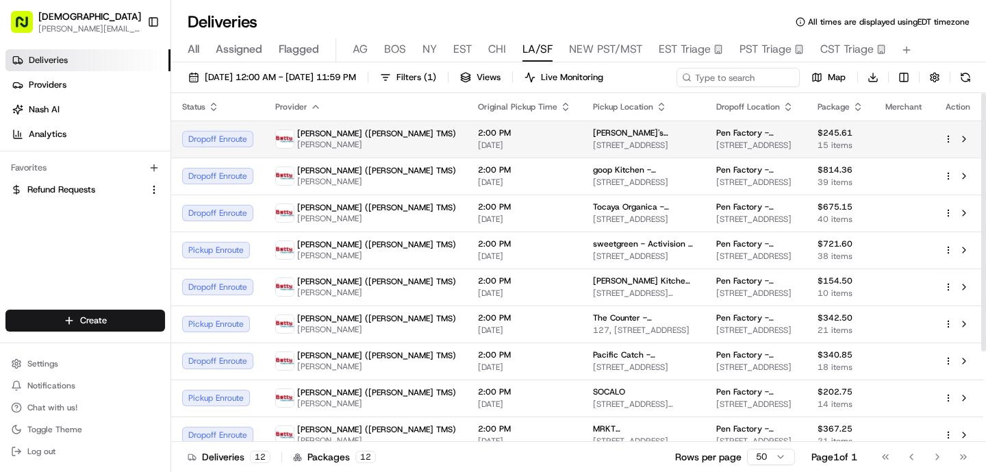
click at [467, 153] on td "2:00 PM [DATE]" at bounding box center [524, 139] width 115 height 37
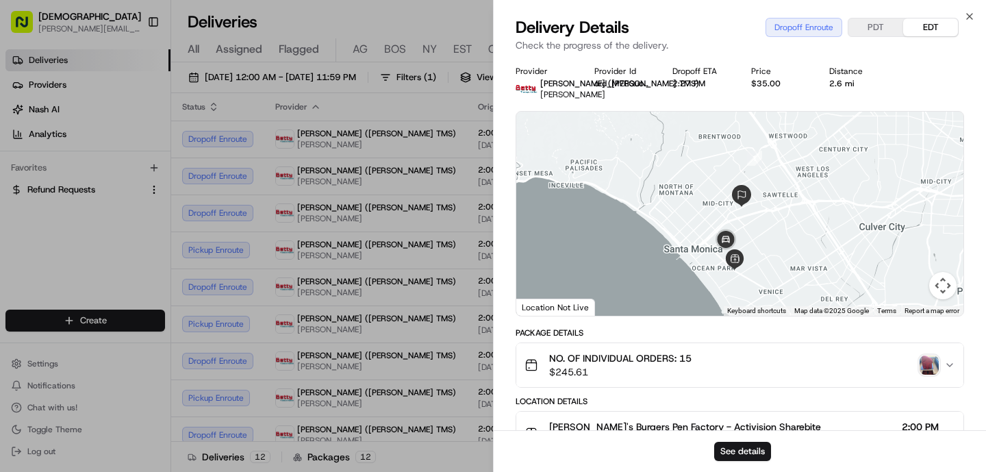
scroll to position [448, 0]
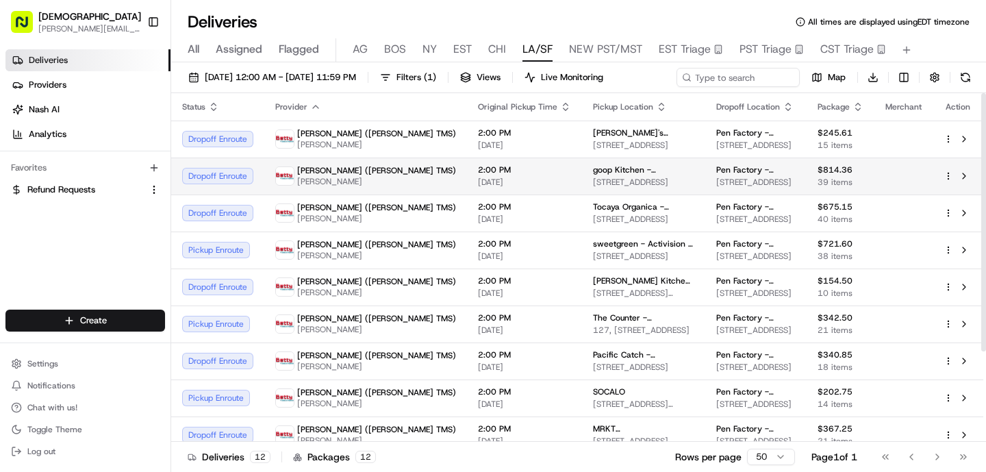
click at [478, 184] on span "[DATE]" at bounding box center [524, 182] width 93 height 11
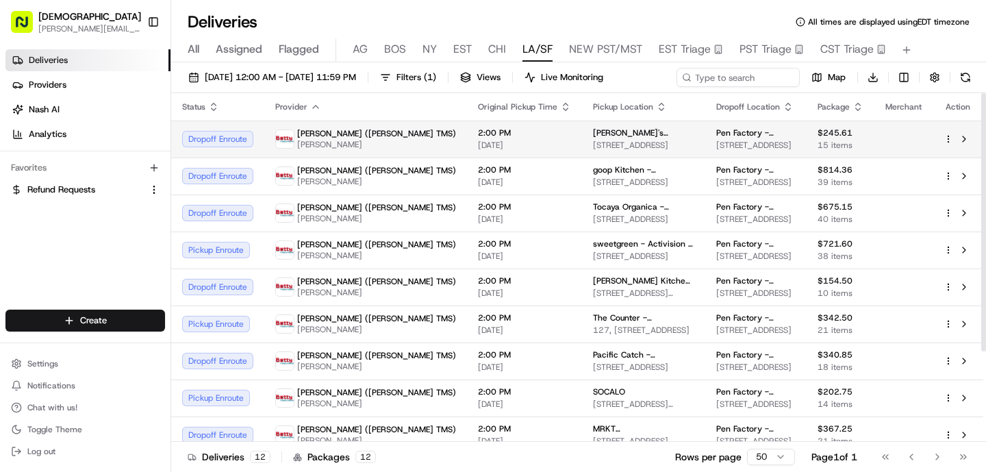
click at [467, 126] on td "2:00 PM [DATE]" at bounding box center [524, 139] width 115 height 37
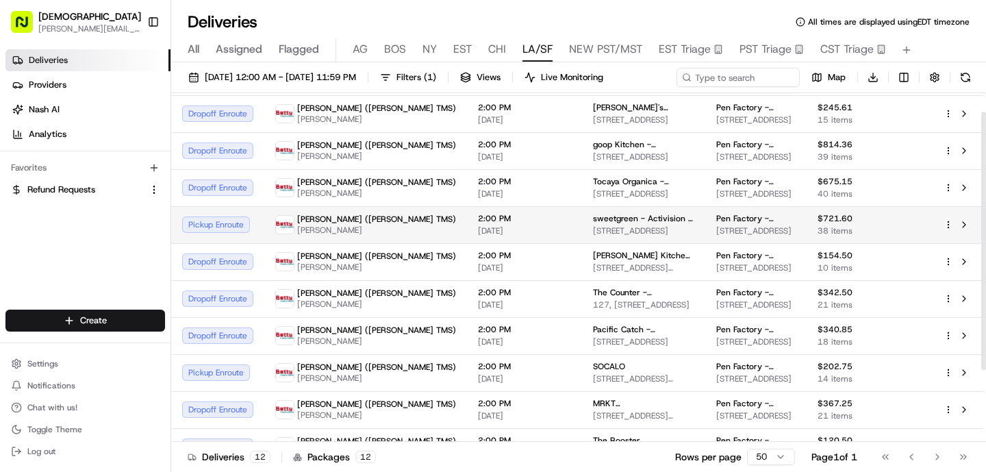
scroll to position [28, 0]
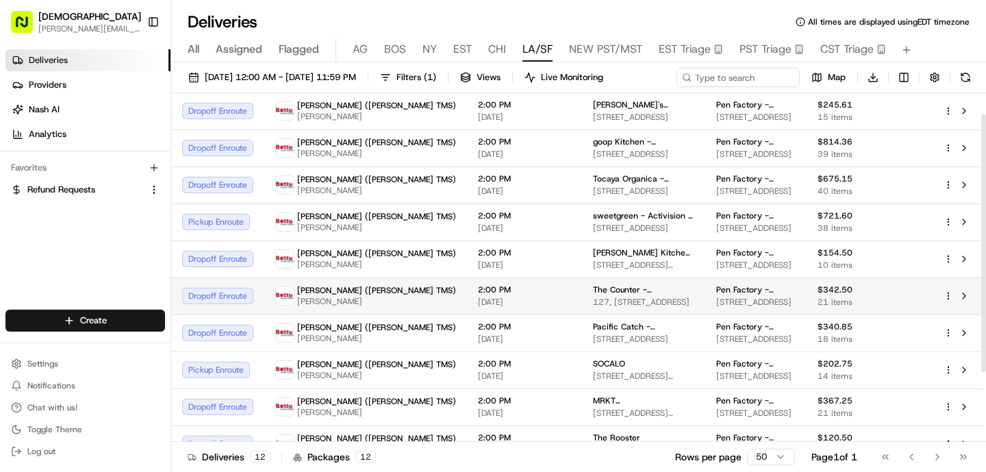
click at [478, 292] on span "2:00 PM" at bounding box center [524, 289] width 93 height 11
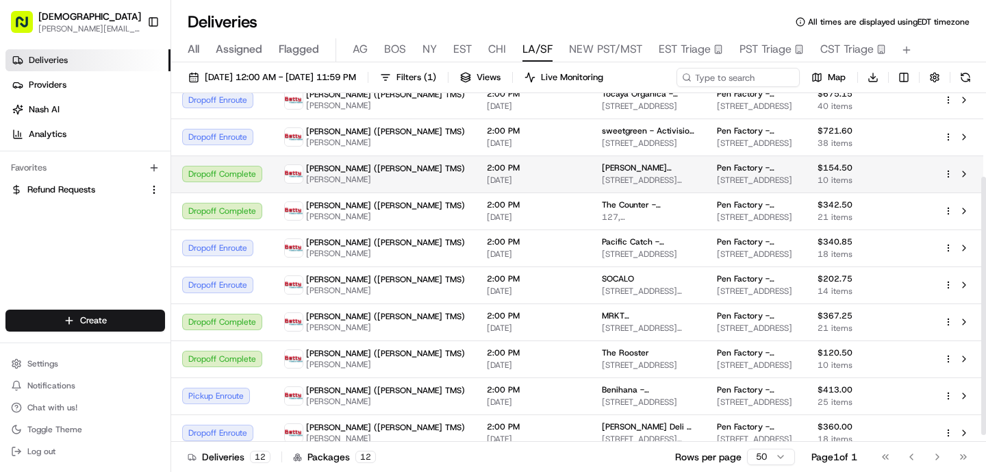
scroll to position [123, 0]
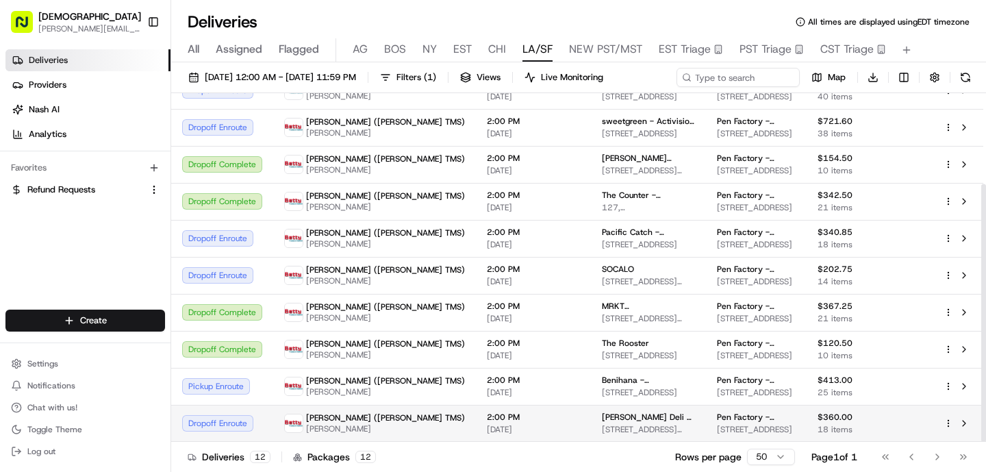
click at [591, 415] on td "[PERSON_NAME] Deli - [GEOGRAPHIC_DATA][PERSON_NAME] [STREET_ADDRESS][PERSON_NAM…" at bounding box center [648, 423] width 115 height 37
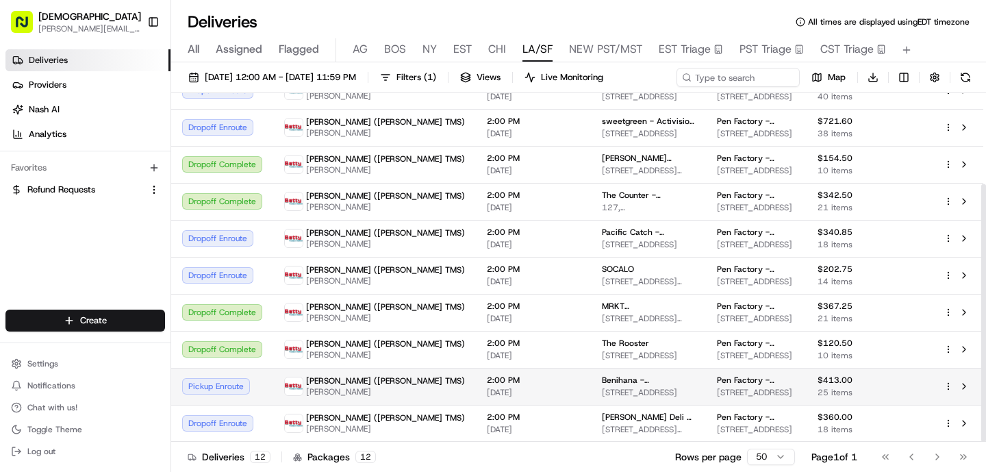
click at [487, 386] on div "2:00 PM [DATE]" at bounding box center [533, 386] width 93 height 23
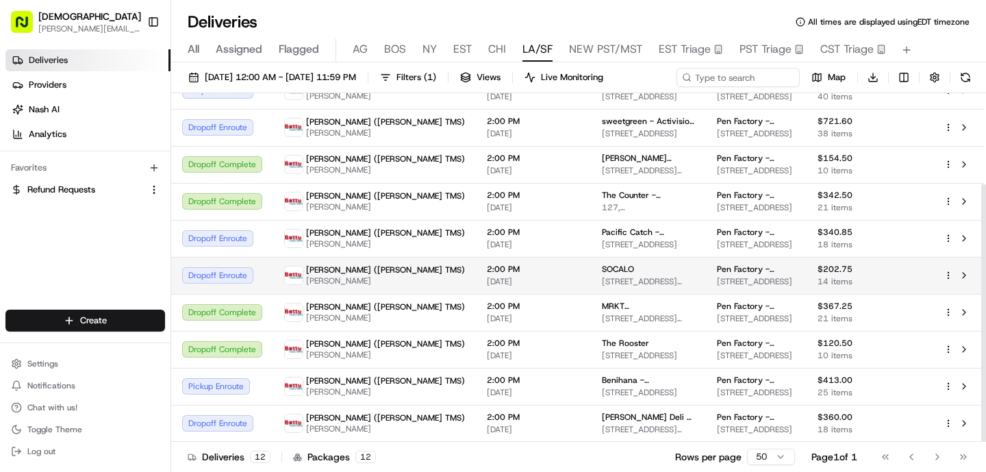
click at [476, 257] on td "2:00 PM [DATE]" at bounding box center [533, 275] width 115 height 37
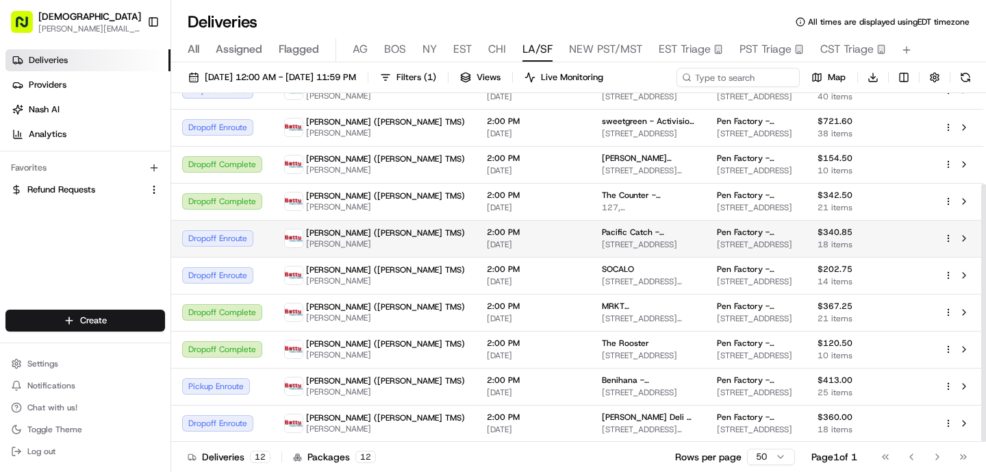
click at [476, 230] on td "2:00 PM [DATE]" at bounding box center [533, 238] width 115 height 37
click at [476, 255] on td "2:00 PM [DATE]" at bounding box center [533, 238] width 115 height 37
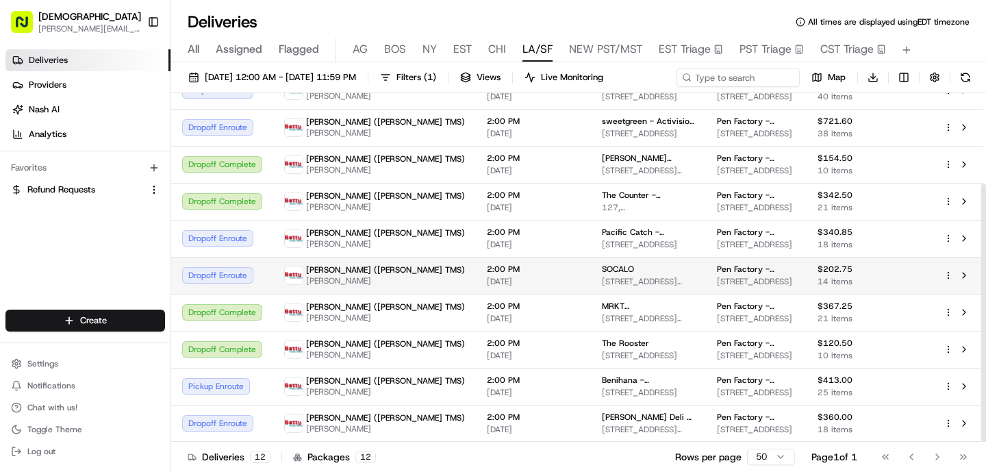
click at [487, 270] on span "2:00 PM" at bounding box center [533, 269] width 93 height 11
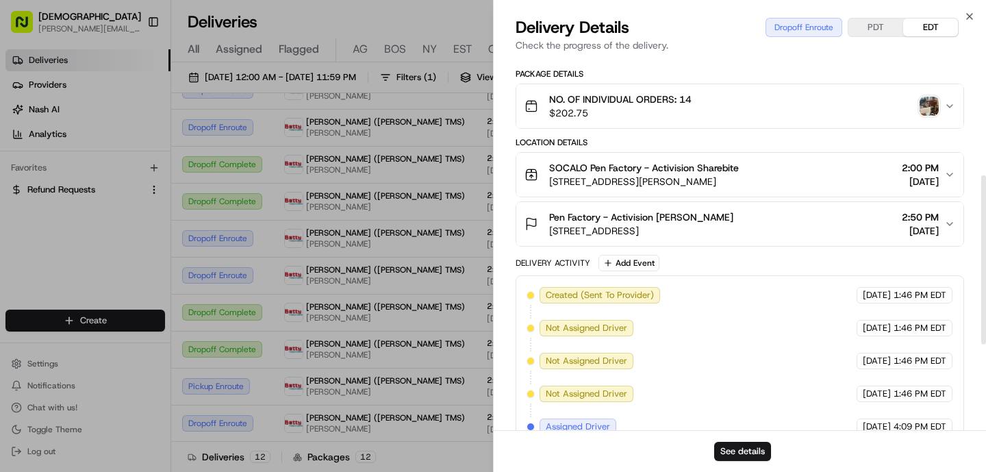
scroll to position [0, 0]
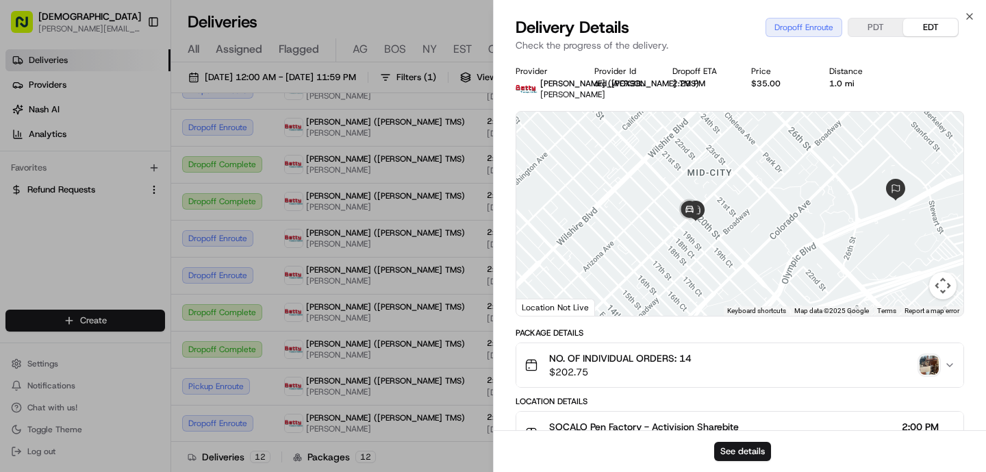
drag, startPoint x: 827, startPoint y: 181, endPoint x: 807, endPoint y: 251, distance: 73.5
click at [807, 251] on div at bounding box center [739, 214] width 447 height 204
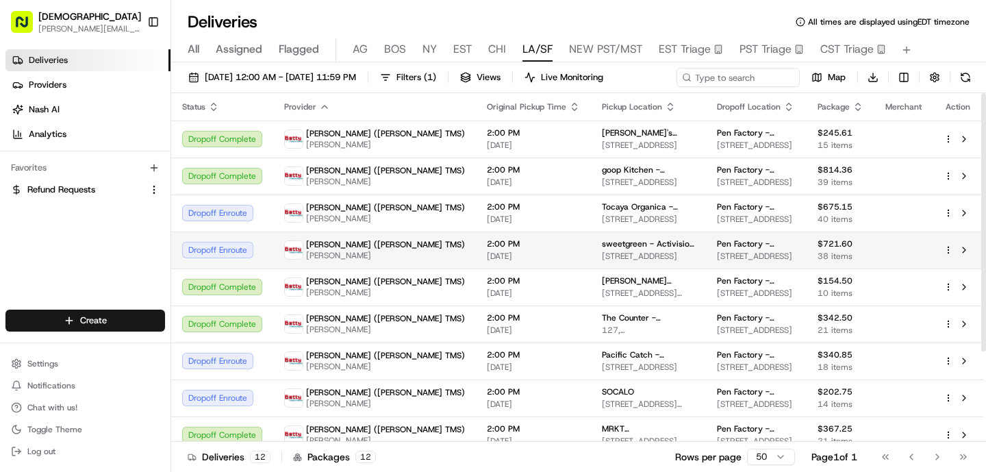
click at [487, 251] on span "[DATE]" at bounding box center [533, 256] width 93 height 11
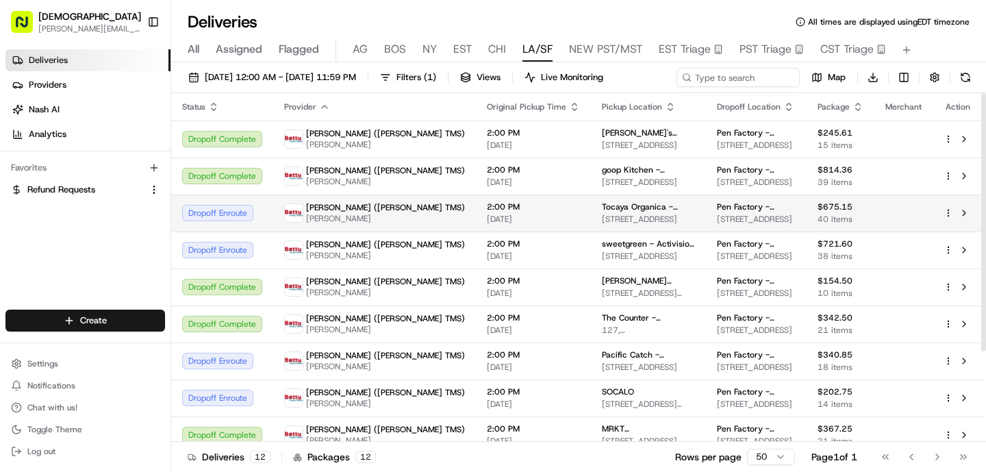
click at [487, 220] on span "[DATE]" at bounding box center [533, 219] width 93 height 11
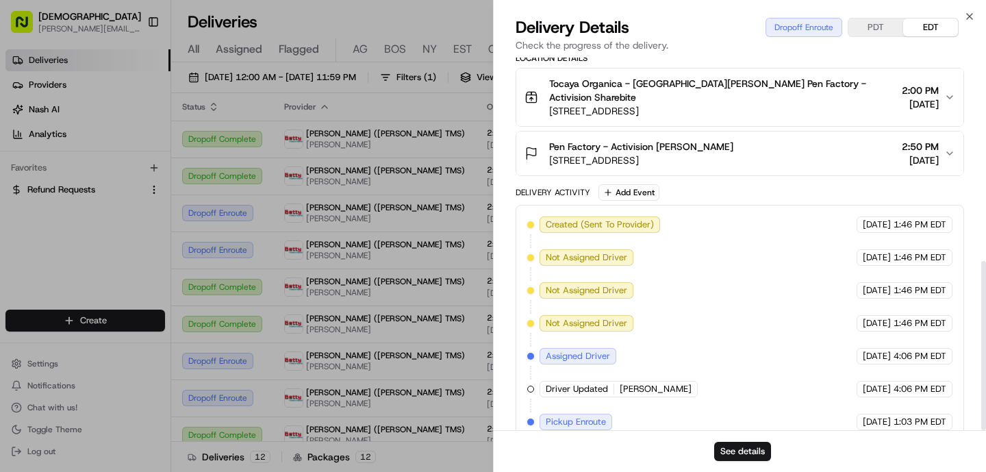
scroll to position [448, 0]
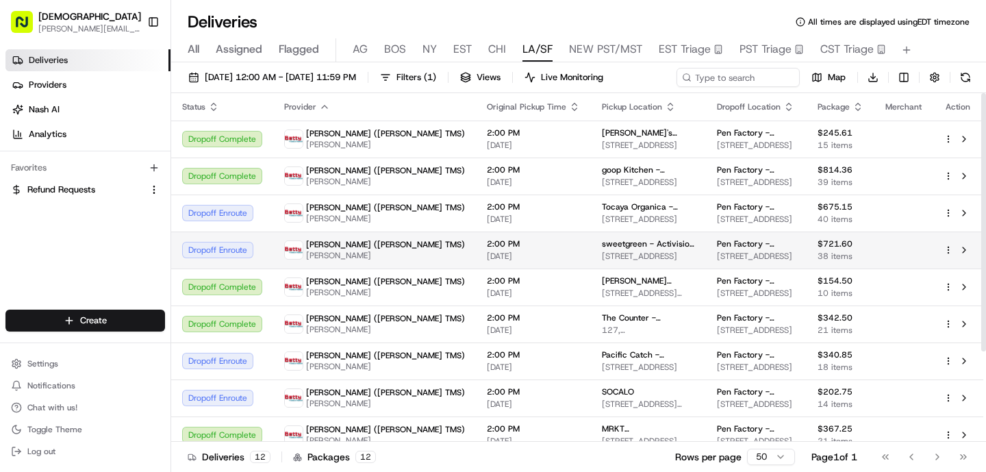
click at [487, 260] on span "[DATE]" at bounding box center [533, 256] width 93 height 11
click at [487, 247] on span "2:00 PM" at bounding box center [533, 243] width 93 height 11
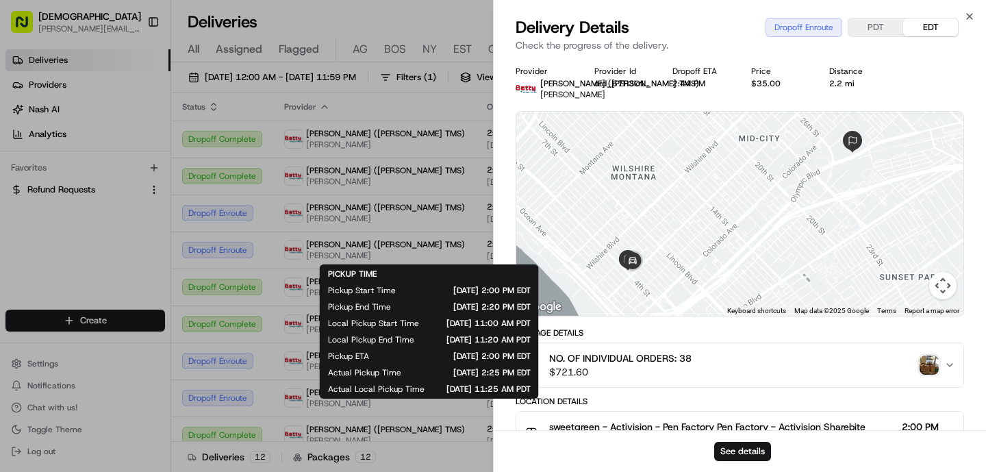
click at [381, 272] on div "PICKUP TIME Pickup Start Time [DATE] 2:00 PM EDT Pickup End Time [DATE] 2:20 PM…" at bounding box center [429, 331] width 203 height 126
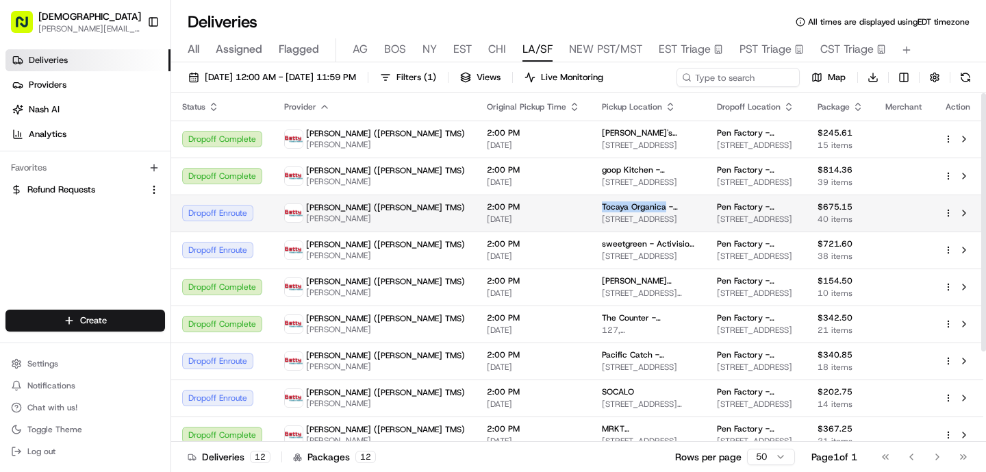
drag, startPoint x: 570, startPoint y: 207, endPoint x: 505, endPoint y: 209, distance: 64.4
click at [591, 209] on td "Tocaya Organica - [GEOGRAPHIC_DATA][PERSON_NAME] [STREET_ADDRESS]" at bounding box center [648, 212] width 115 height 37
copy span "Tocaya Organica"
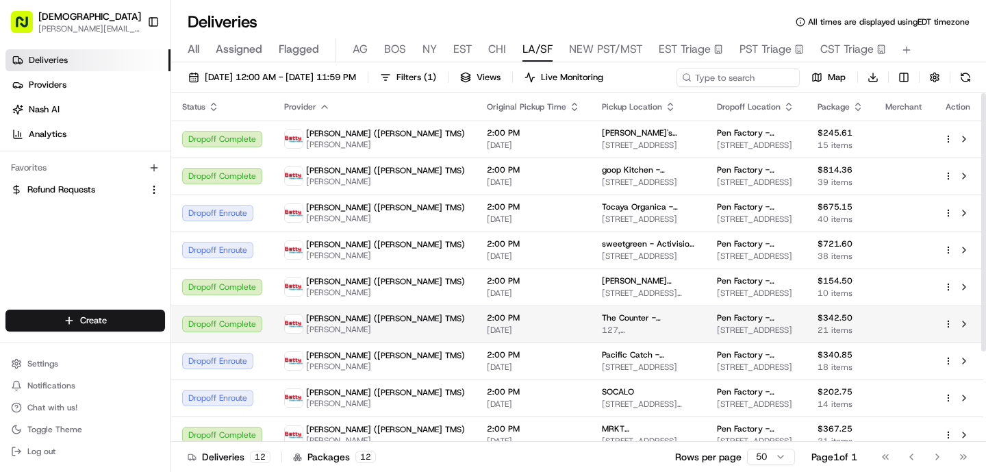
scroll to position [123, 0]
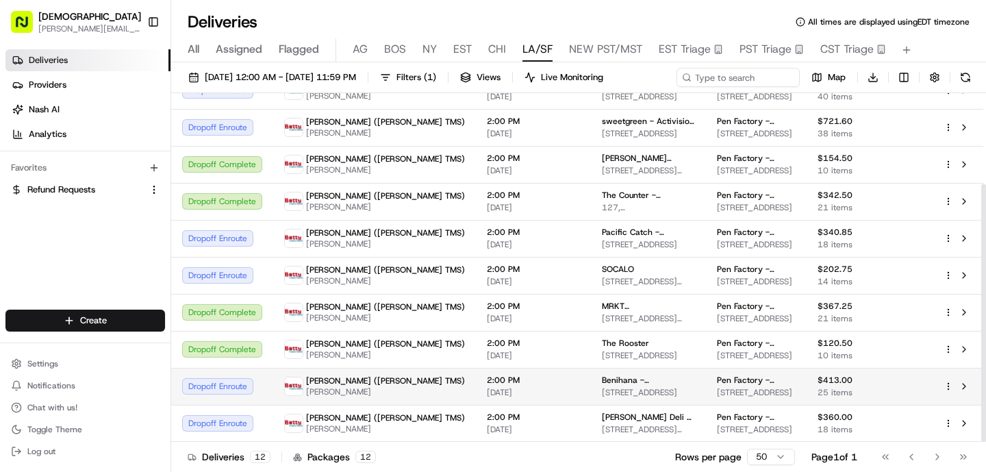
click at [591, 390] on td "Benihana - [GEOGRAPHIC_DATA][PERSON_NAME] [STREET_ADDRESS]" at bounding box center [648, 386] width 115 height 37
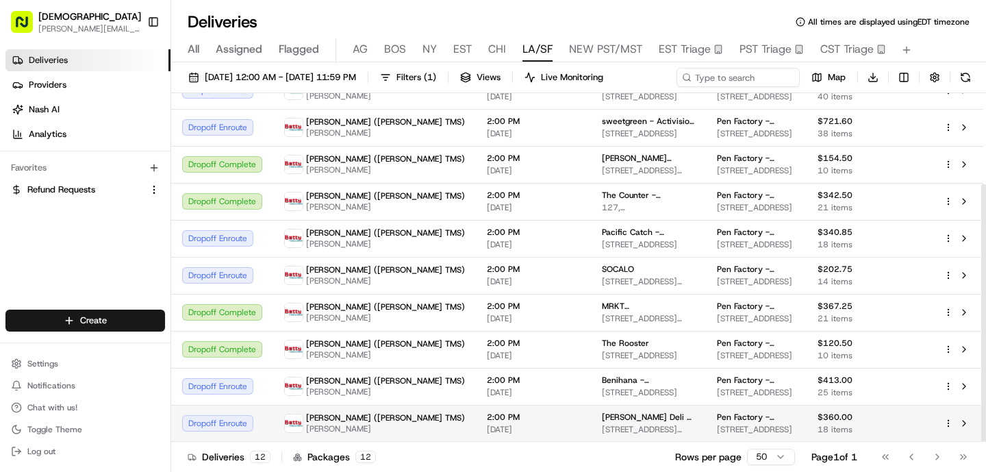
click at [487, 428] on span "[DATE]" at bounding box center [533, 429] width 93 height 11
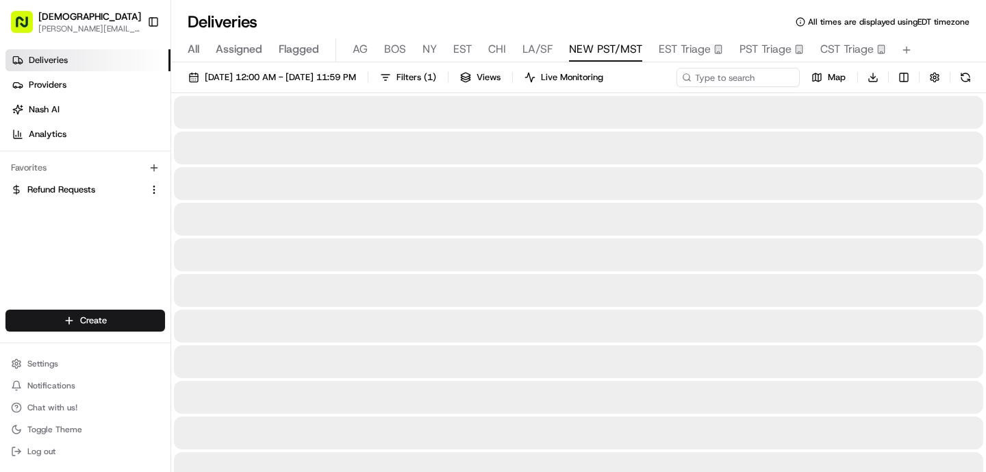
click at [619, 56] on span "NEW PST/MST" at bounding box center [605, 49] width 73 height 16
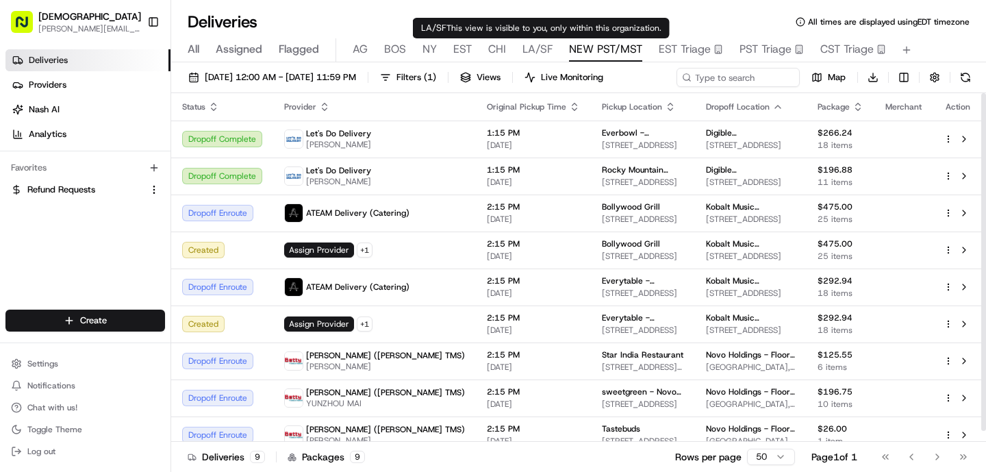
click at [539, 48] on span "LA/SF" at bounding box center [537, 49] width 30 height 16
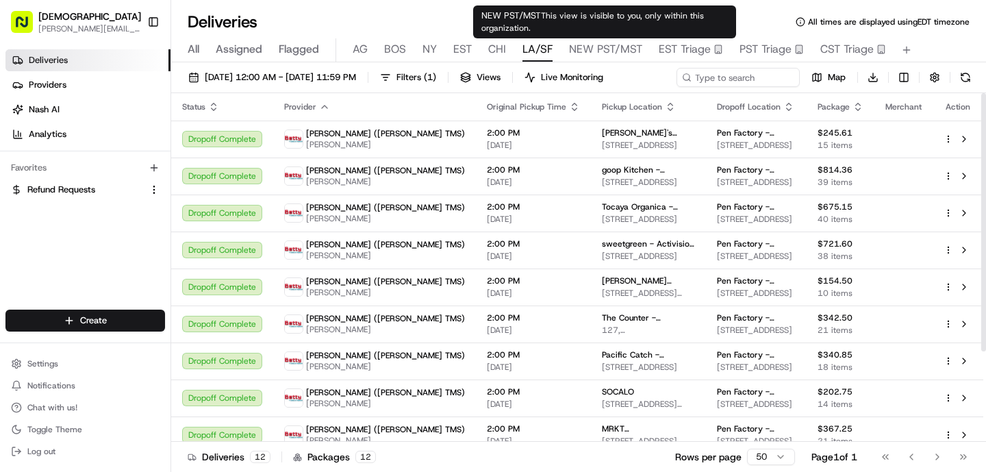
click at [607, 43] on span "NEW PST/MST" at bounding box center [605, 49] width 73 height 16
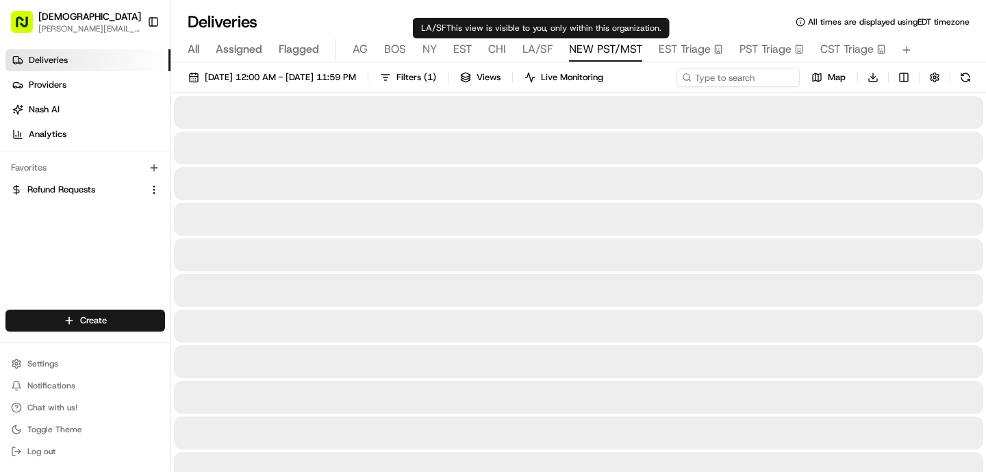
click at [548, 45] on span "LA/SF" at bounding box center [537, 49] width 30 height 16
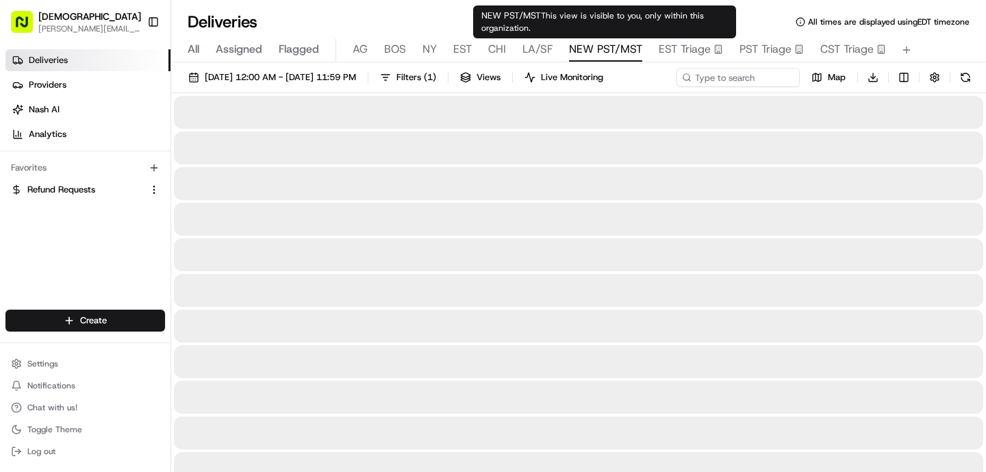
click at [599, 49] on span "NEW PST/MST" at bounding box center [605, 49] width 73 height 16
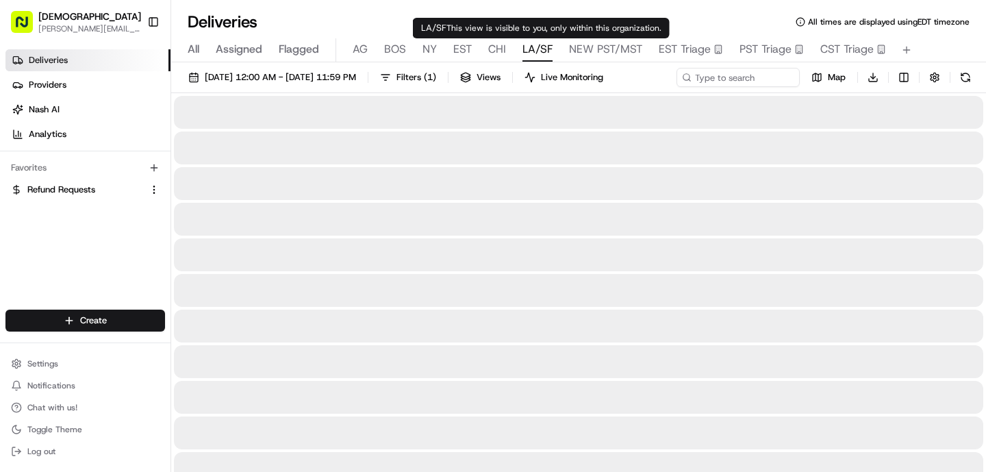
click at [540, 49] on span "LA/SF" at bounding box center [537, 49] width 30 height 16
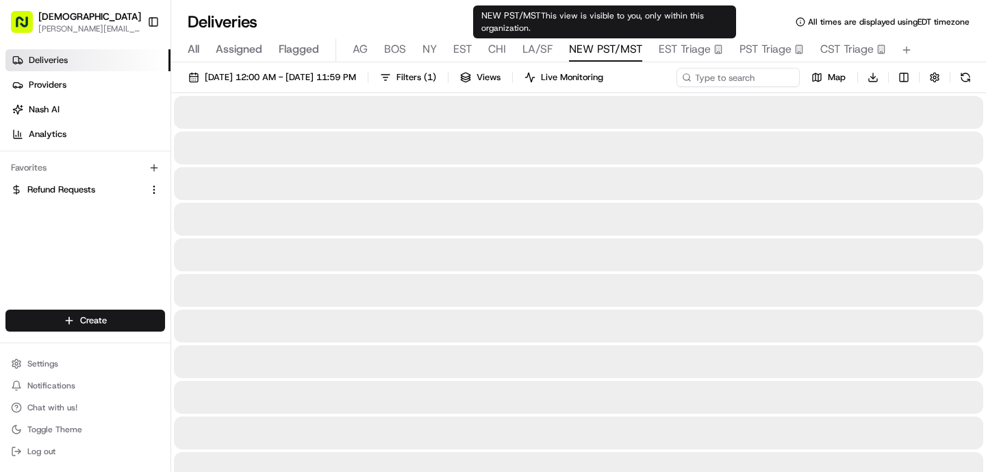
click at [615, 39] on button "NEW PST/MST" at bounding box center [605, 49] width 73 height 23
